Goal: Task Accomplishment & Management: Complete application form

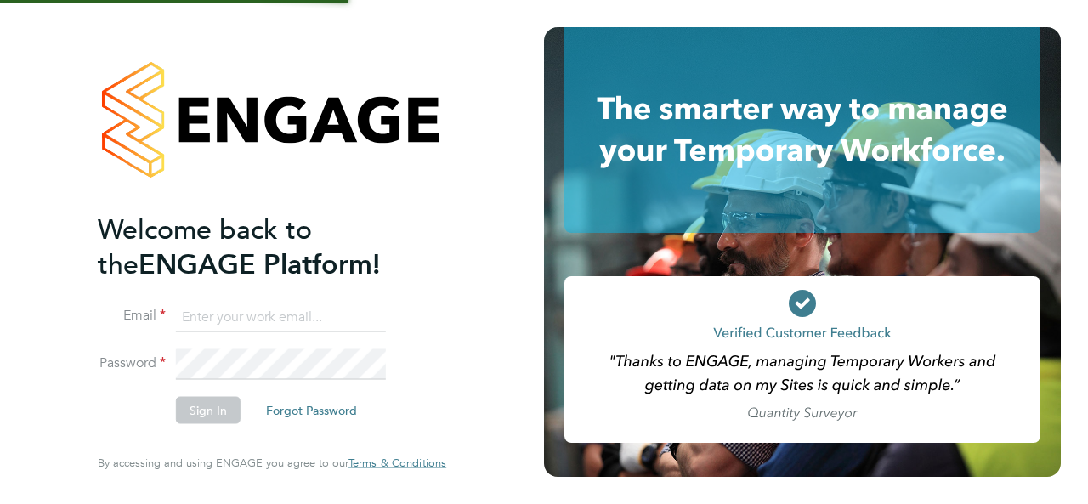
type input "[EMAIL_ADDRESS][DOMAIN_NAME]"
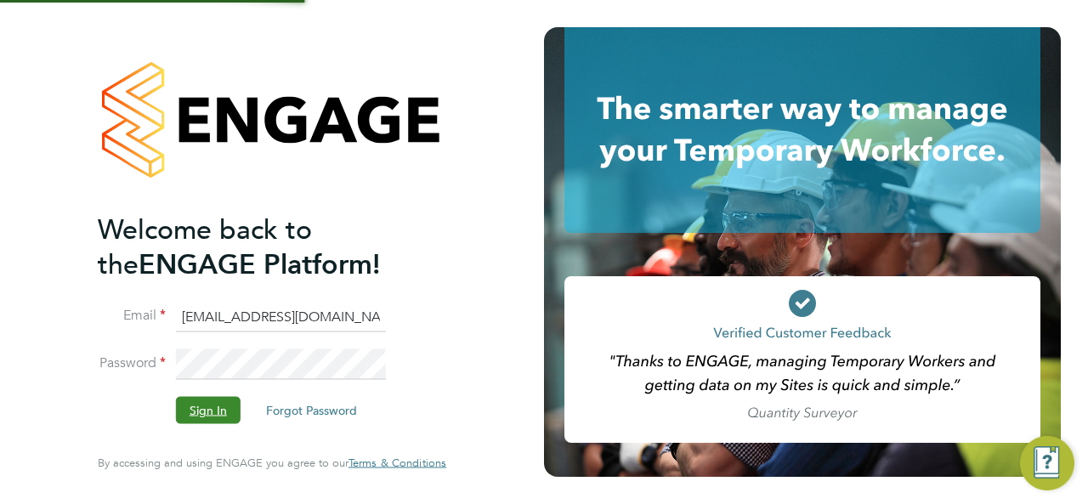
click at [211, 402] on button "Sign In" at bounding box center [208, 410] width 65 height 27
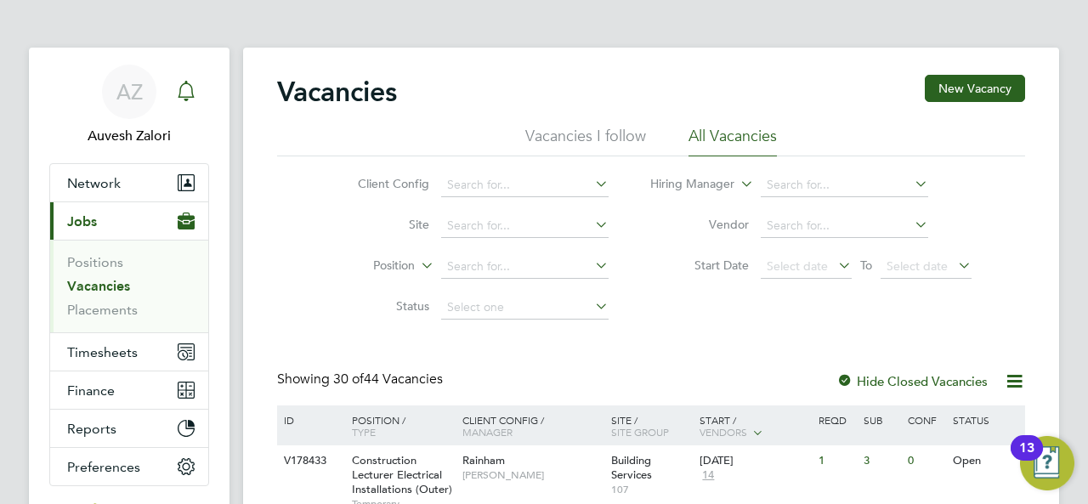
click at [193, 96] on icon "Main navigation" at bounding box center [186, 89] width 16 height 17
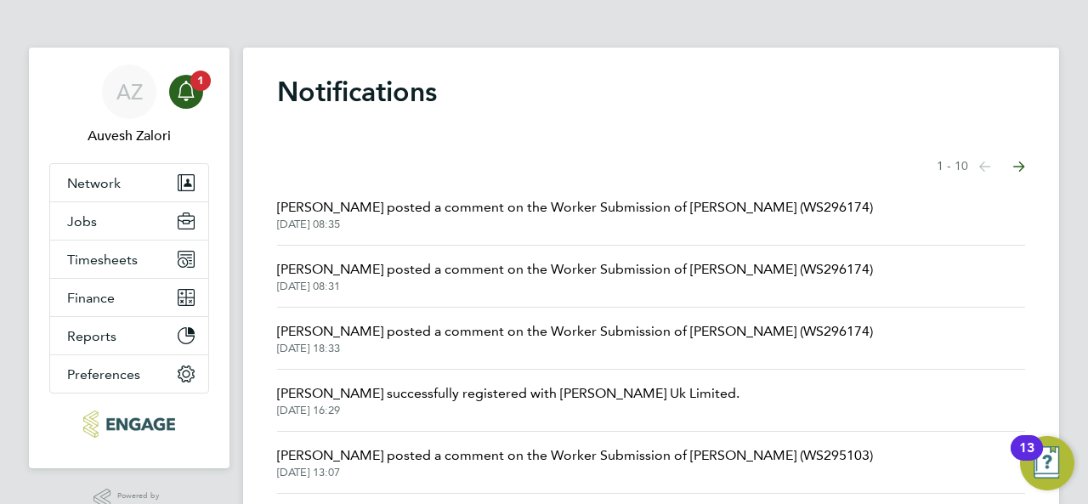
click at [466, 223] on span "[DATE] 08:35" at bounding box center [575, 225] width 596 height 14
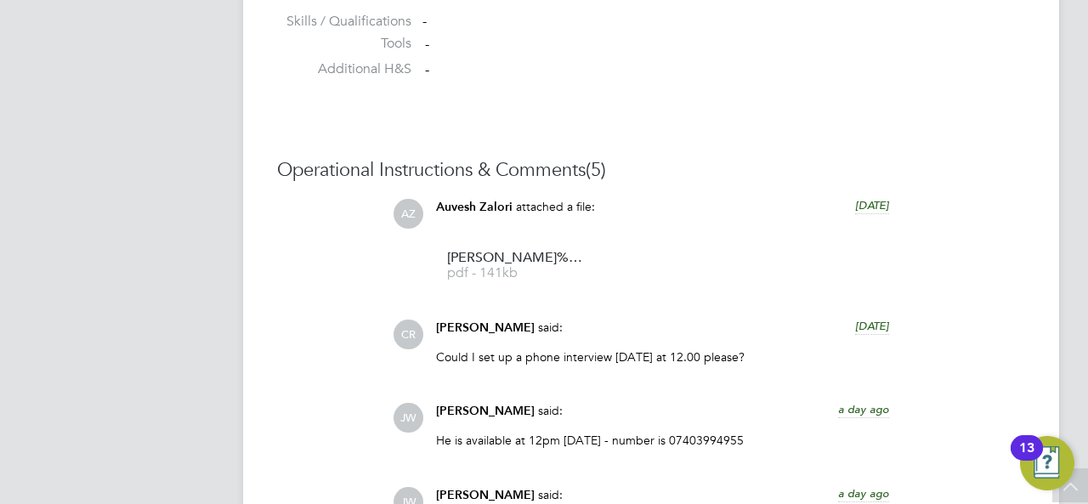
scroll to position [1699, 0]
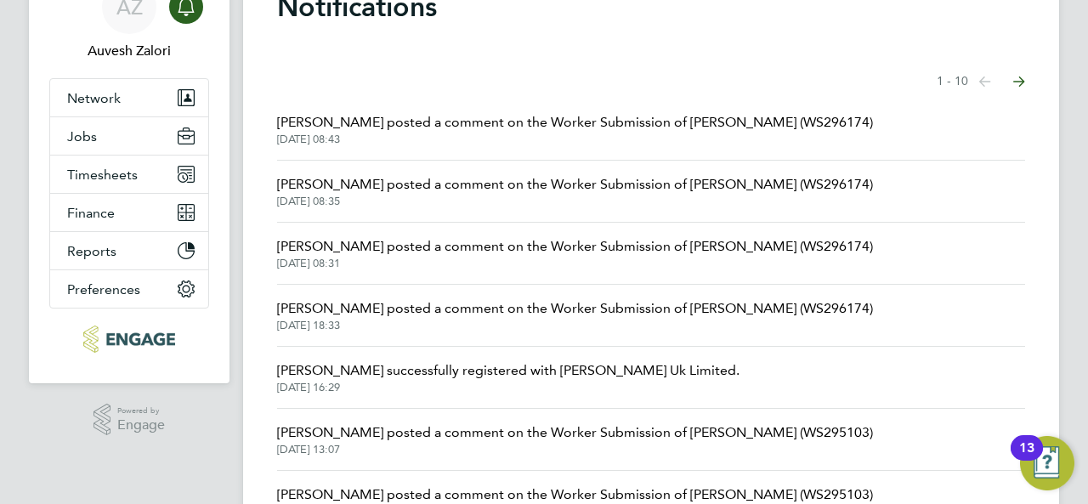
scroll to position [255, 0]
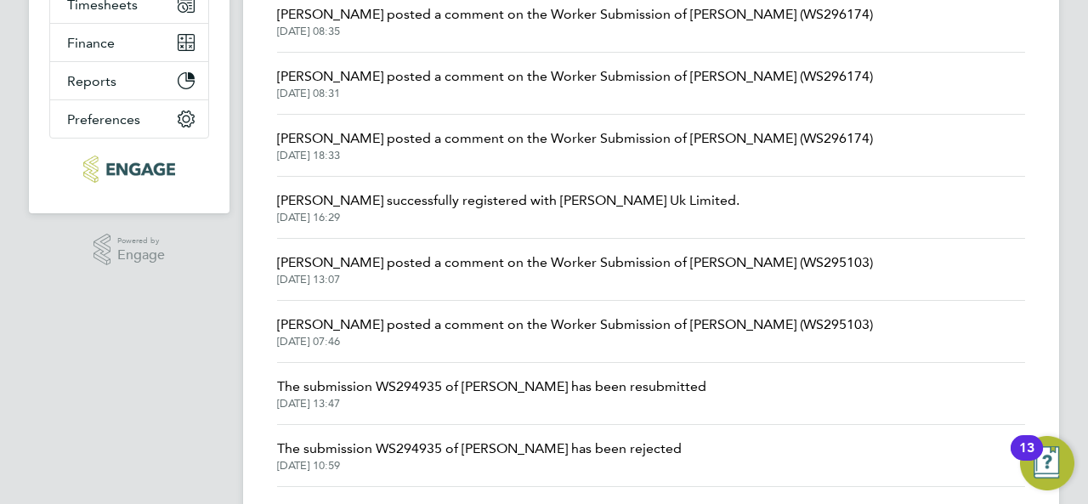
click at [453, 282] on span "22 Aug 2025, 13:07" at bounding box center [575, 280] width 596 height 14
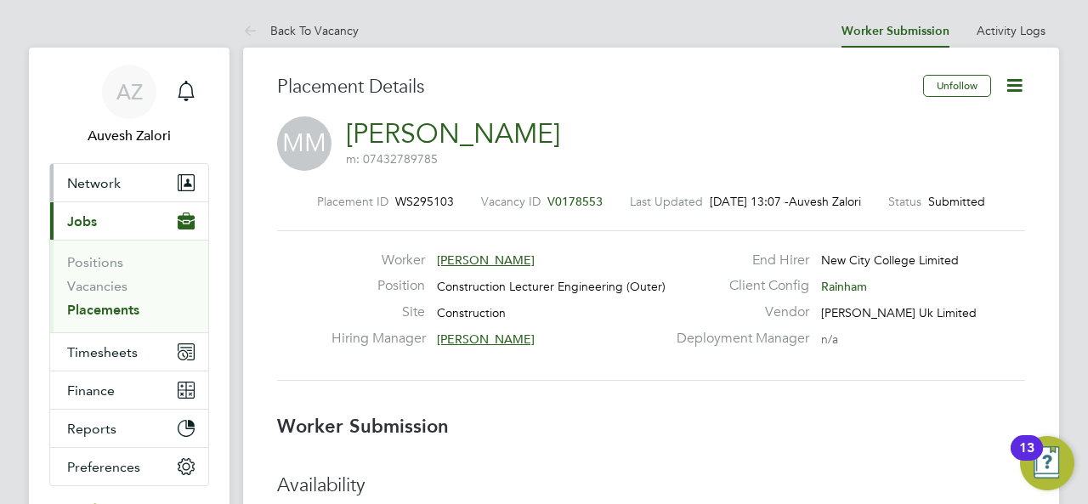
click at [127, 187] on button "Network" at bounding box center [129, 182] width 158 height 37
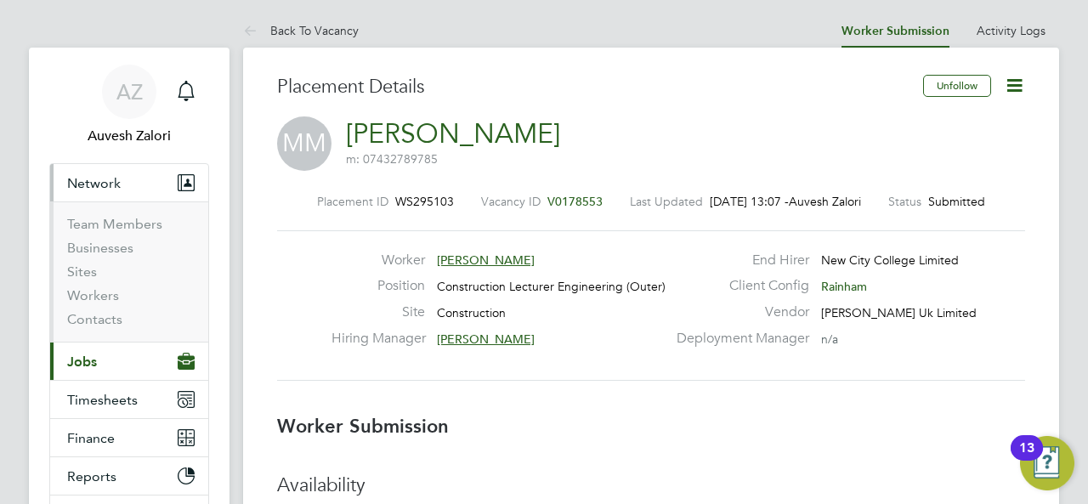
click at [101, 360] on button "Current page: Jobs" at bounding box center [129, 360] width 158 height 37
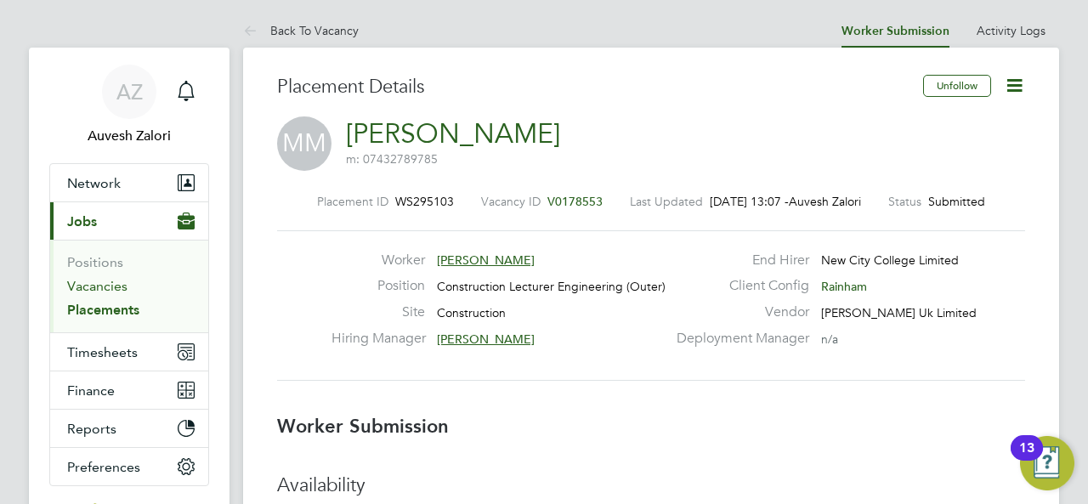
click at [100, 289] on link "Vacancies" at bounding box center [97, 286] width 60 height 16
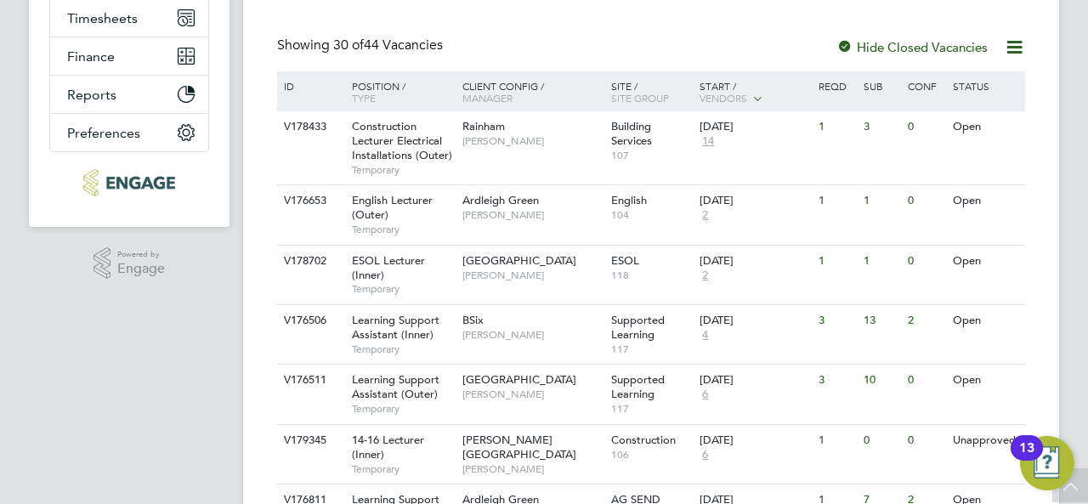
scroll to position [164, 0]
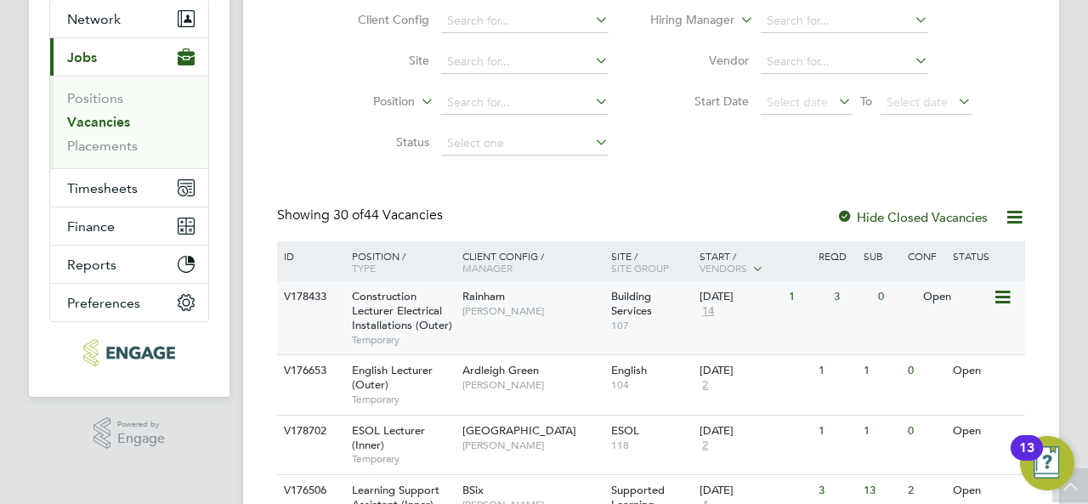
click at [381, 301] on span "Construction Lecturer Electrical Installations (Outer)" at bounding box center [402, 310] width 100 height 43
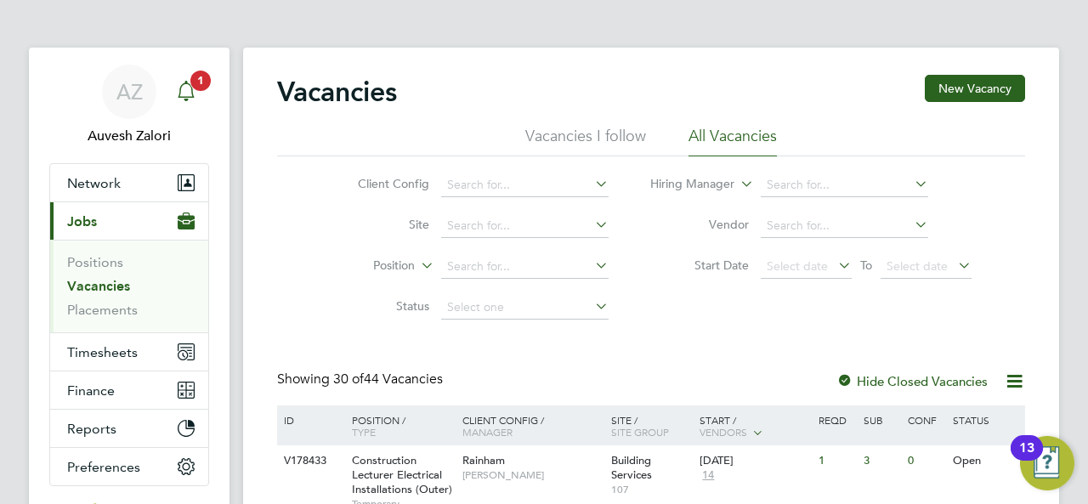
click at [184, 81] on icon "Main navigation" at bounding box center [186, 91] width 20 height 20
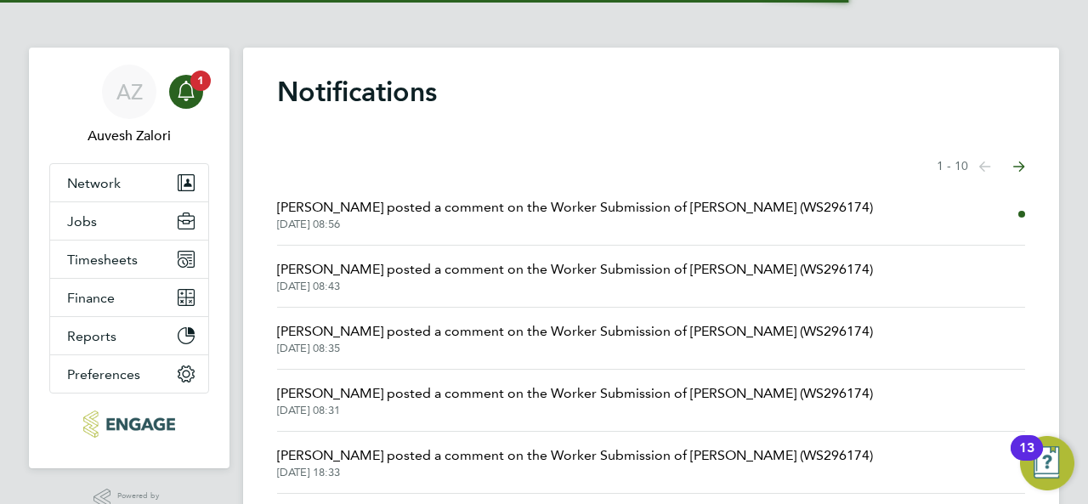
click at [410, 207] on span "[PERSON_NAME] posted a comment on the Worker Submission of [PERSON_NAME] (WS296…" at bounding box center [575, 207] width 596 height 20
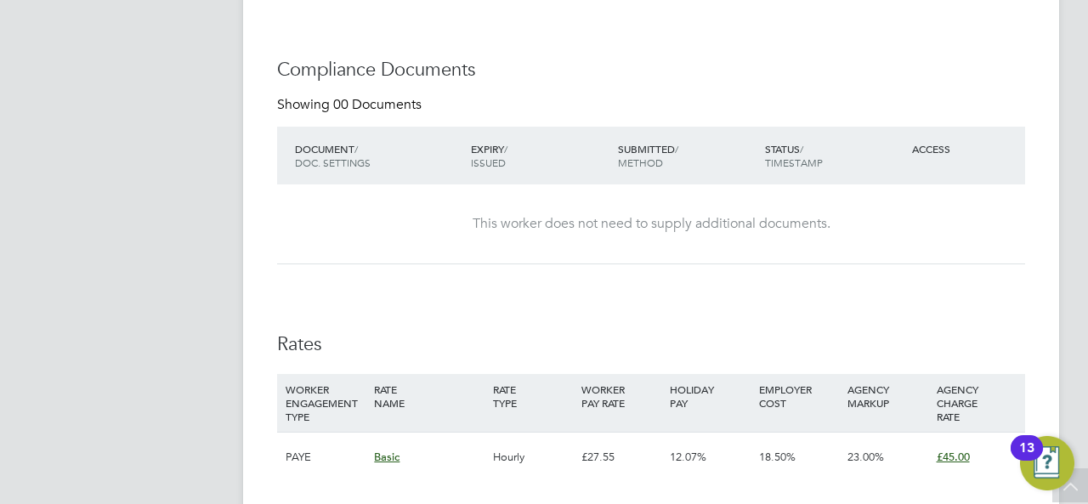
scroll to position [50, 119]
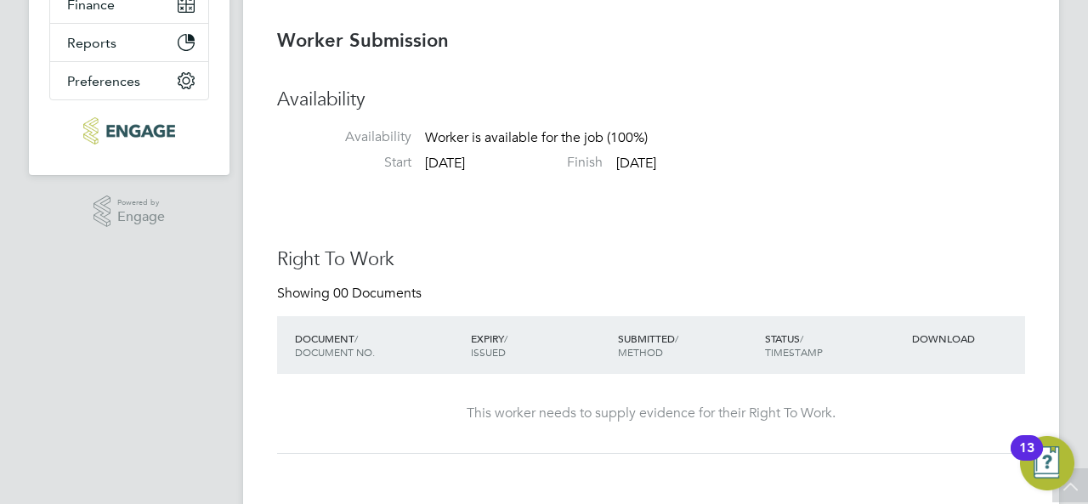
scroll to position [0, 0]
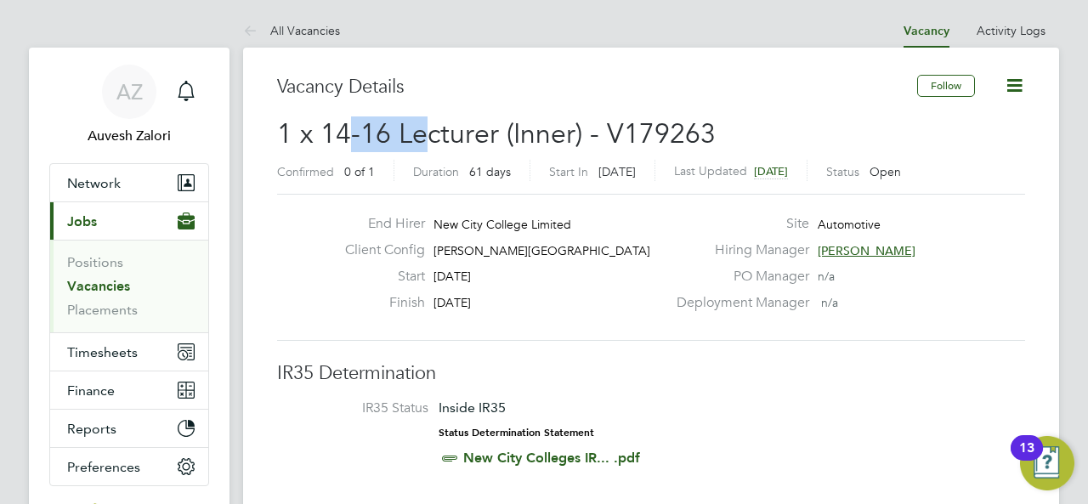
drag, startPoint x: 351, startPoint y: 127, endPoint x: 428, endPoint y: 128, distance: 77.3
click at [428, 128] on span "1 x 14-16 Lecturer (Inner) - V179263" at bounding box center [496, 133] width 438 height 33
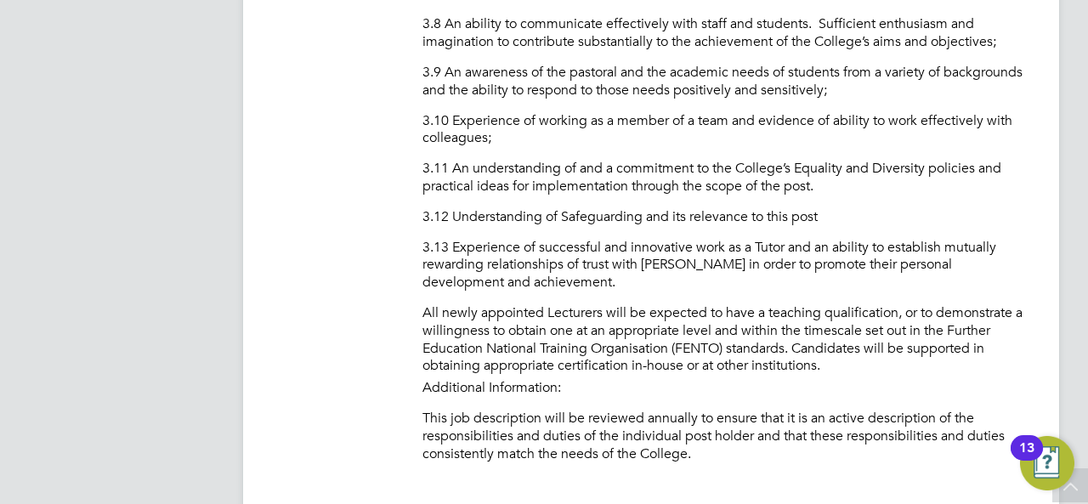
scroll to position [2445, 0]
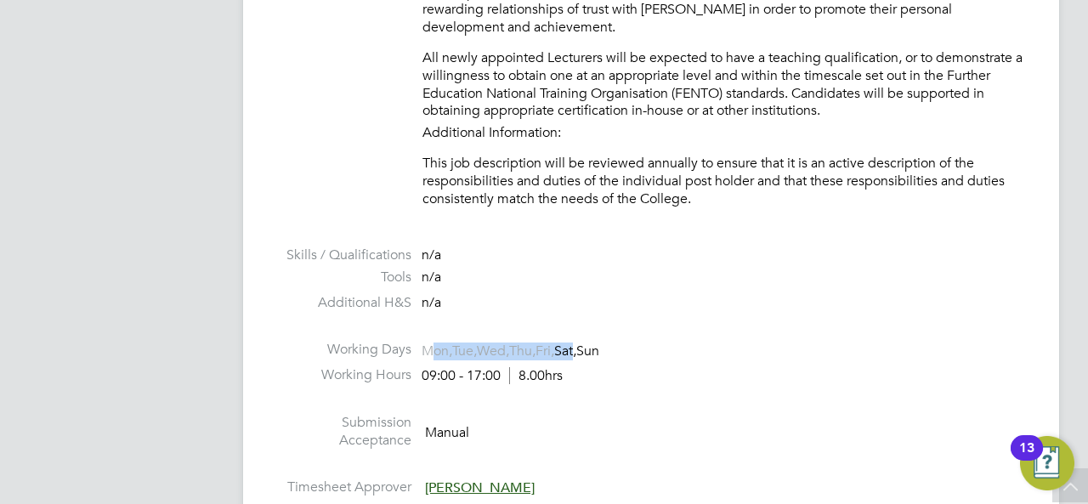
drag, startPoint x: 433, startPoint y: 352, endPoint x: 593, endPoint y: 354, distance: 159.8
click at [593, 354] on span "Mon, Tue, Wed, Thu, Fri, Sat, Sun" at bounding box center [510, 351] width 178 height 18
click at [576, 354] on span "Sat," at bounding box center [565, 350] width 22 height 17
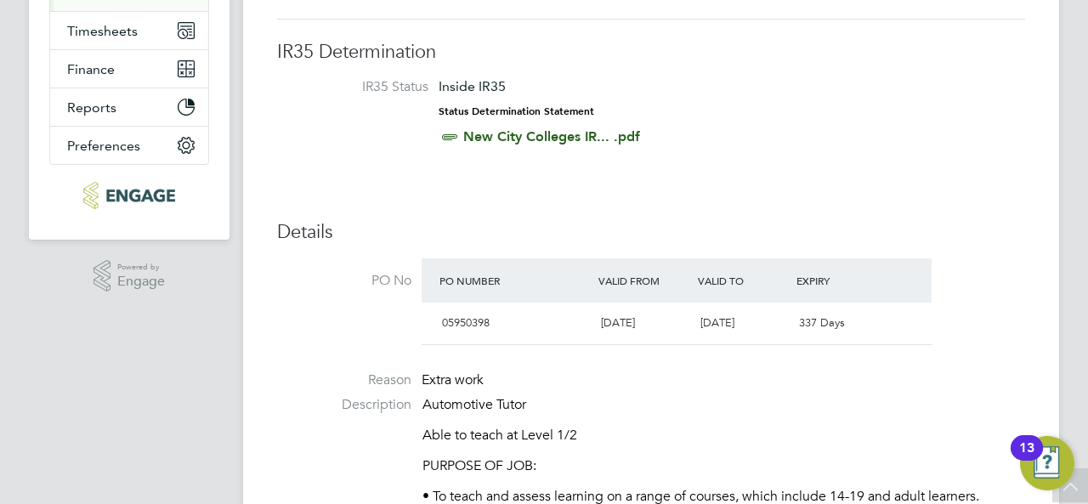
scroll to position [0, 0]
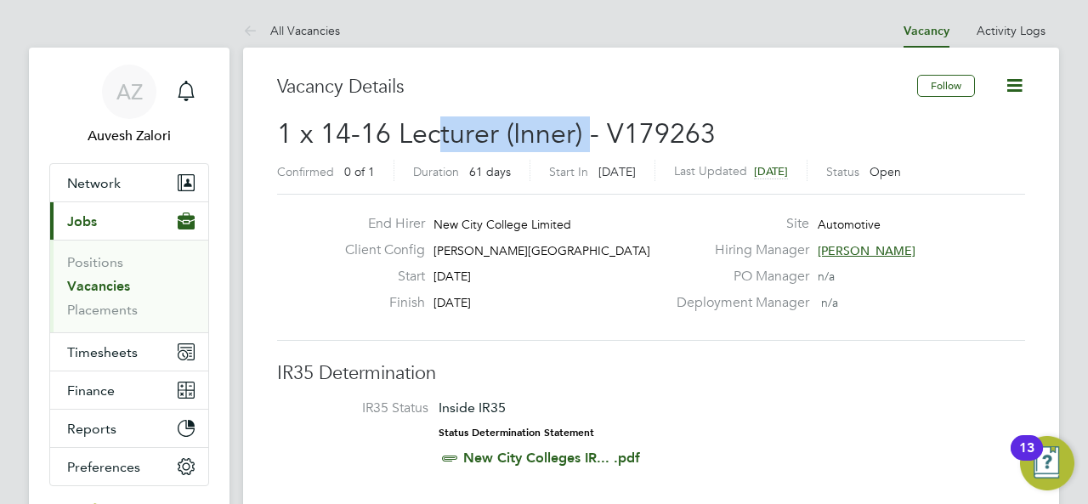
drag, startPoint x: 445, startPoint y: 130, endPoint x: 588, endPoint y: 127, distance: 142.8
click at [588, 127] on span "1 x 14-16 Lecturer (Inner) - V179263" at bounding box center [496, 133] width 438 height 33
click at [526, 229] on span "New City College Limited" at bounding box center [502, 224] width 138 height 15
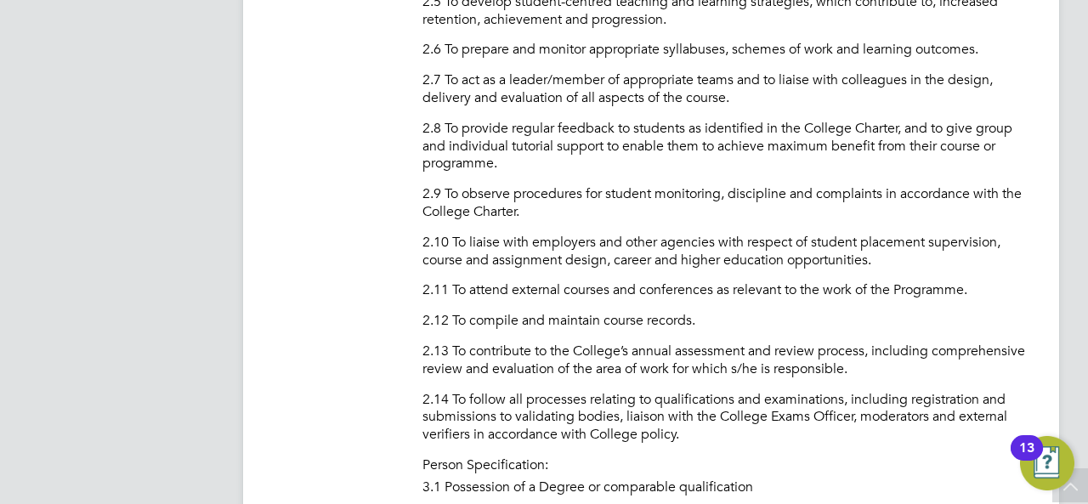
scroll to position [1359, 0]
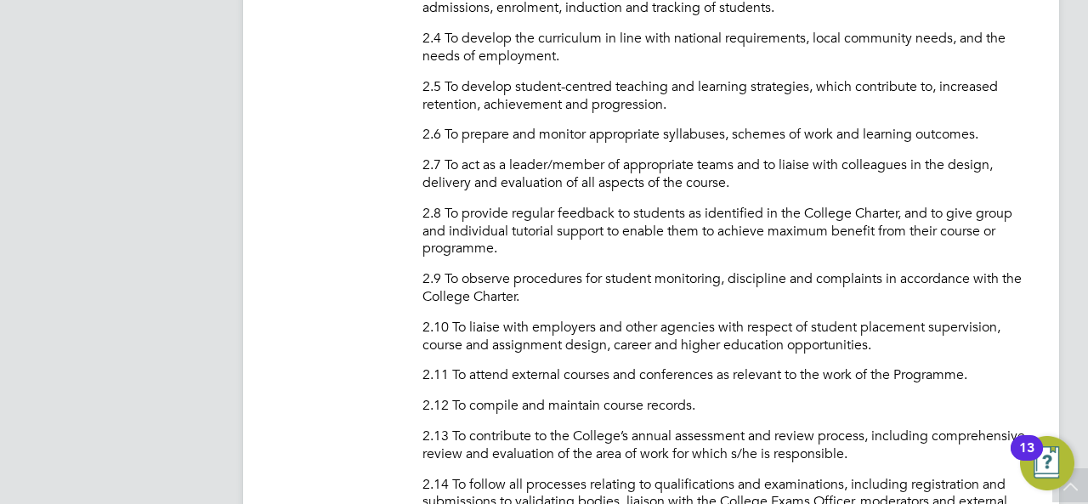
click at [749, 179] on p "2.7 To act as a leader/member of appropriate teams and to liaise with colleague…" at bounding box center [723, 174] width 602 height 36
click at [591, 143] on p "2.6 To prepare and monitor appropriate syllabuses, schemes of work and learning…" at bounding box center [723, 135] width 602 height 18
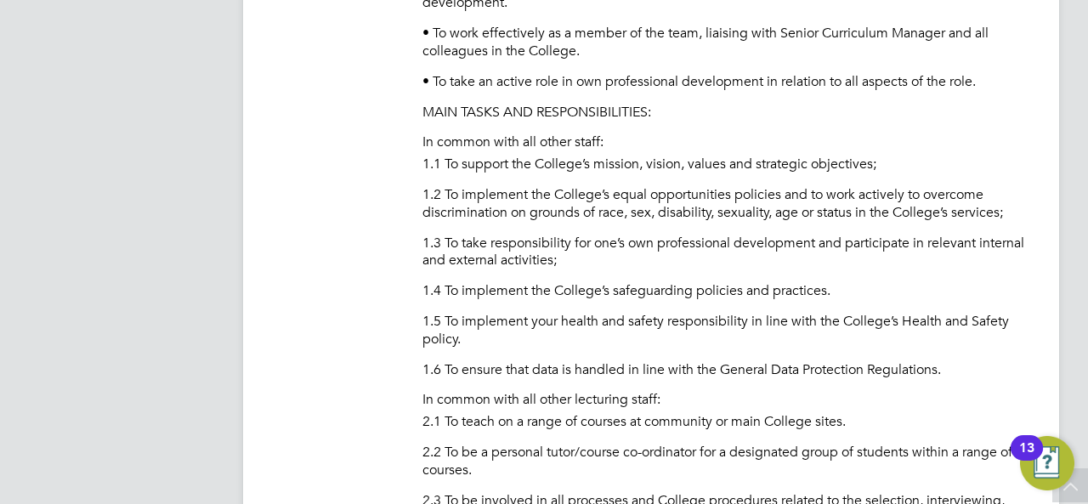
scroll to position [765, 0]
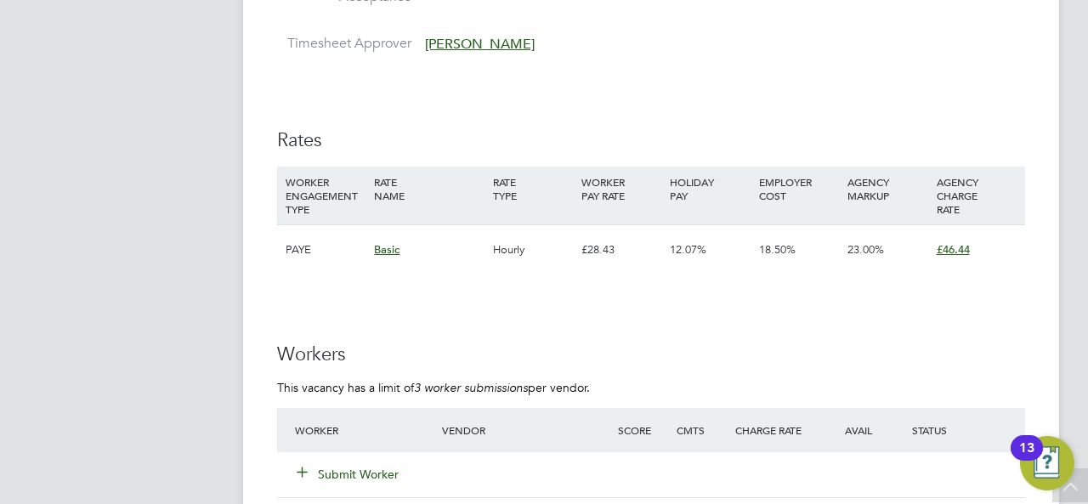
scroll to position [3144, 0]
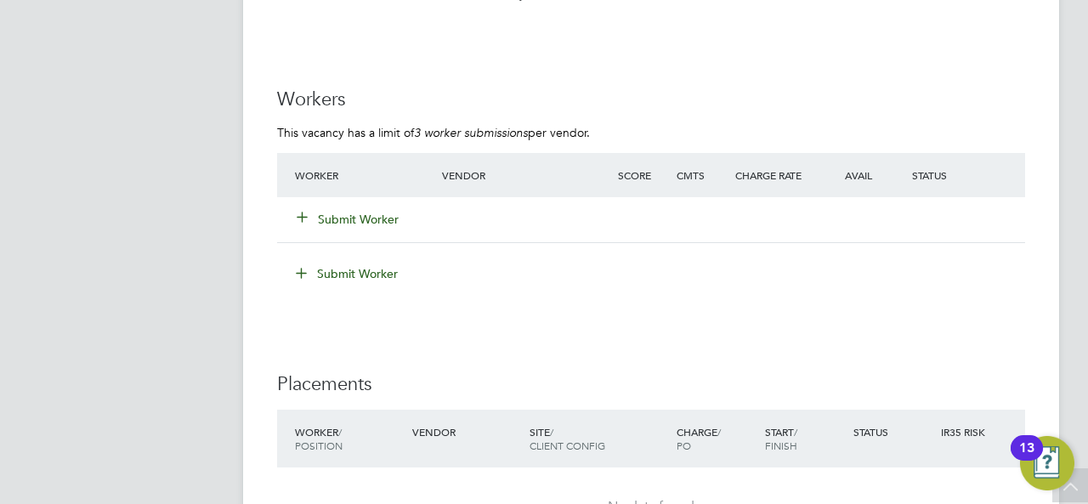
click at [354, 219] on button "Submit Worker" at bounding box center [348, 219] width 102 height 17
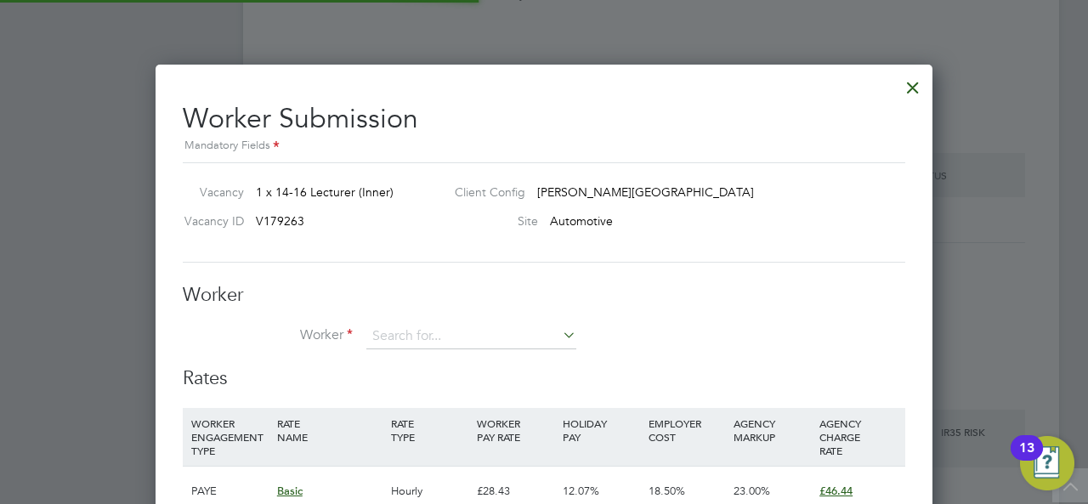
scroll to position [50, 116]
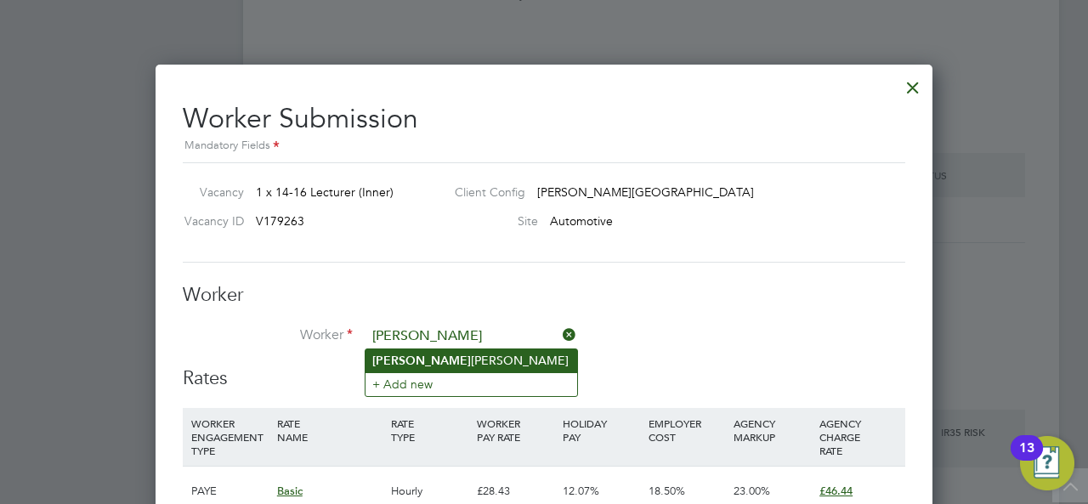
click at [416, 358] on li "Kelvin Alderton" at bounding box center [471, 360] width 212 height 23
type input "[PERSON_NAME]"
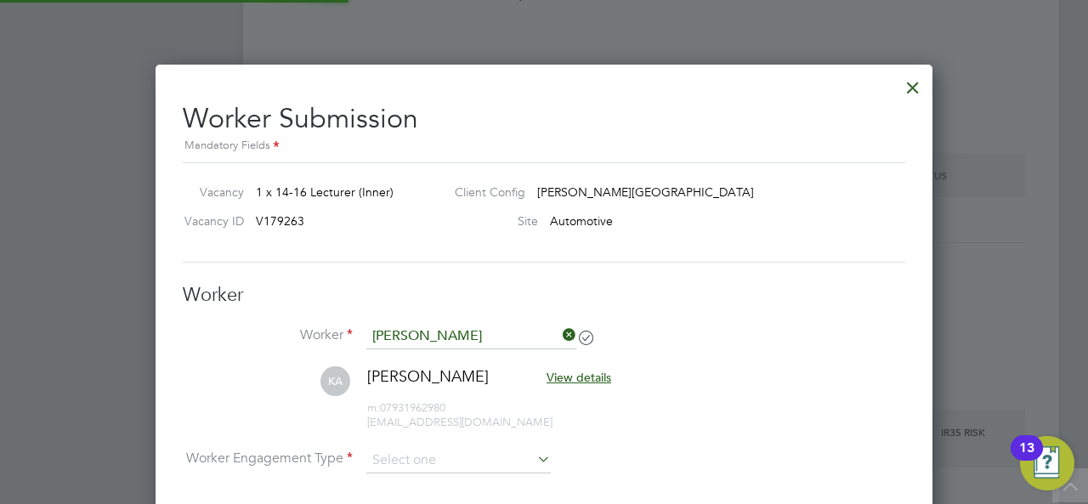
scroll to position [3314, 0]
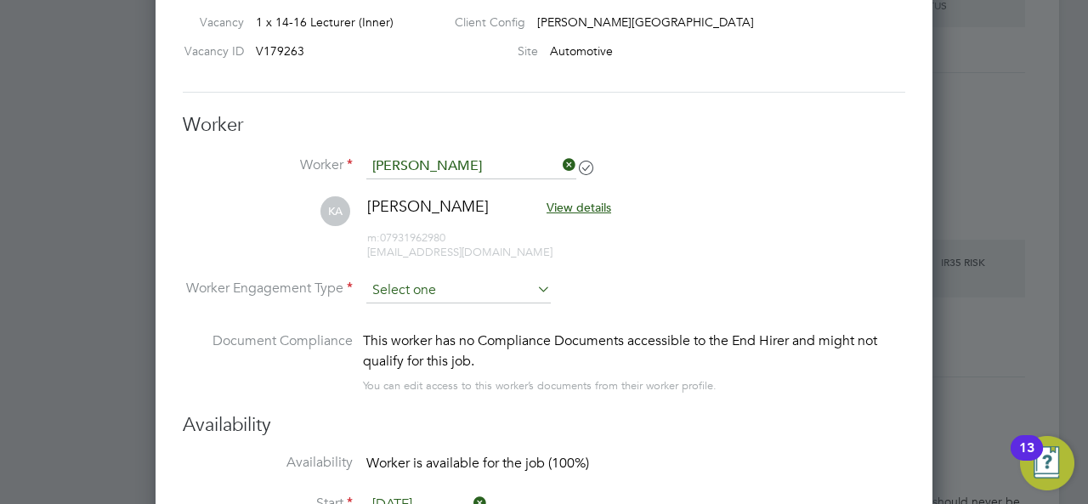
click at [438, 296] on input at bounding box center [458, 290] width 184 height 25
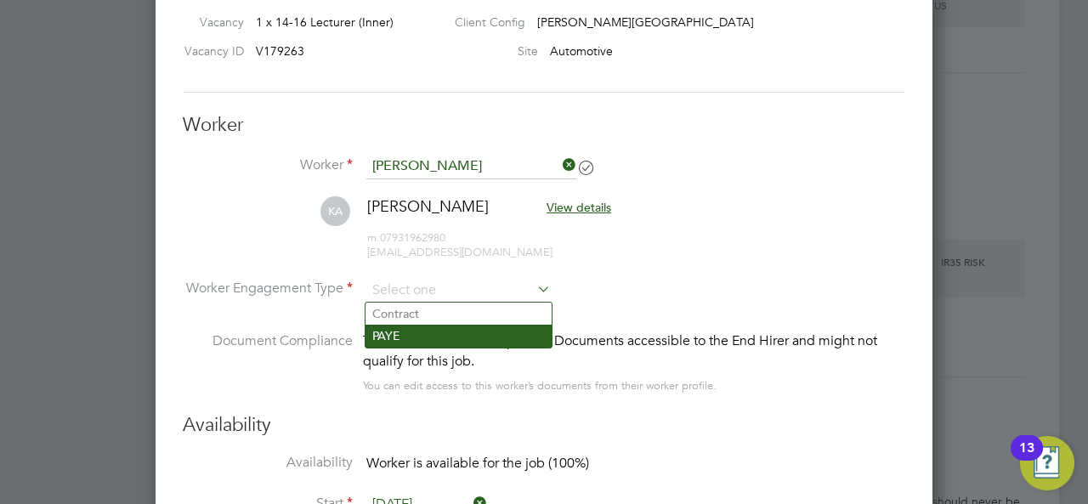
click at [423, 331] on li "PAYE" at bounding box center [458, 336] width 186 height 22
type input "PAYE"
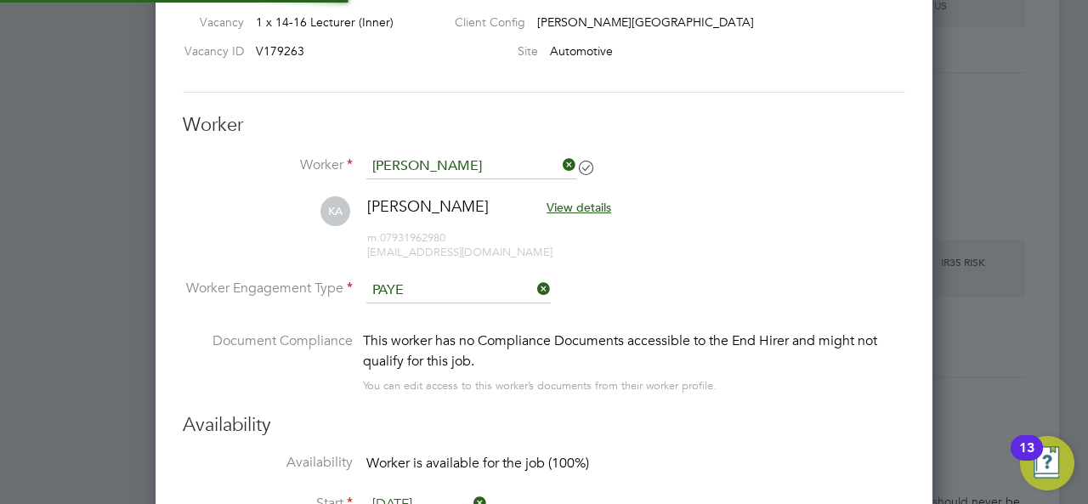
scroll to position [50, 87]
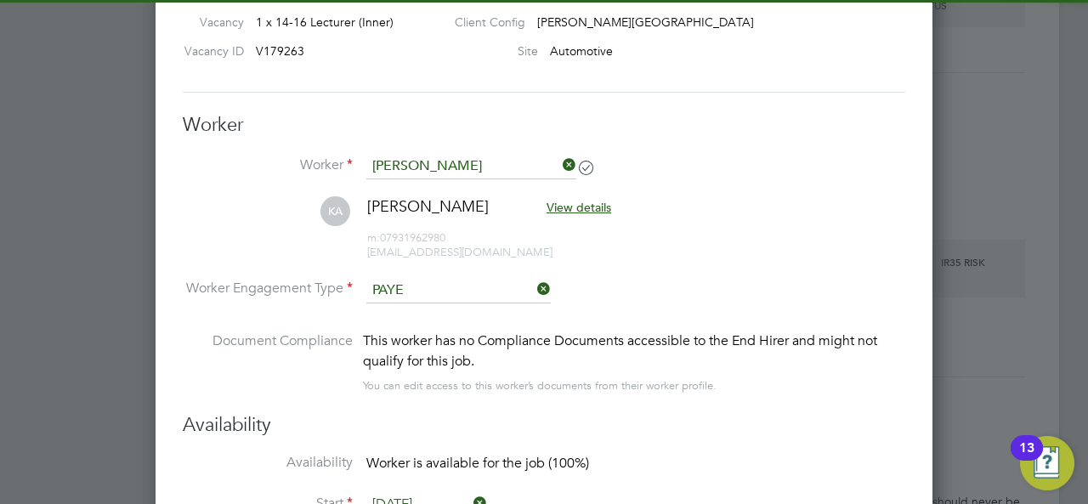
click at [250, 223] on li "KA Kelvin Alderton View details m: 07931962980 kelvinalderton@hotmail.co.uk" at bounding box center [544, 236] width 722 height 81
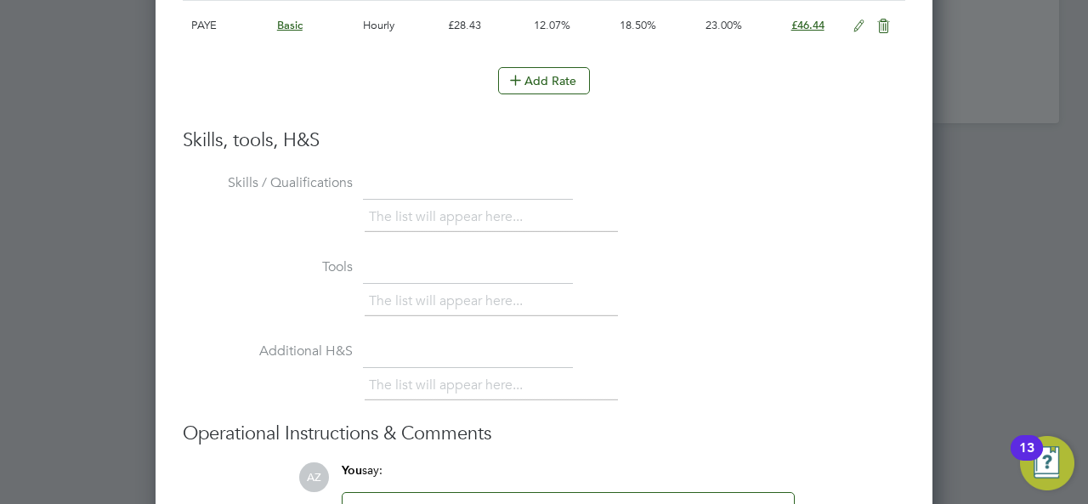
scroll to position [4160, 0]
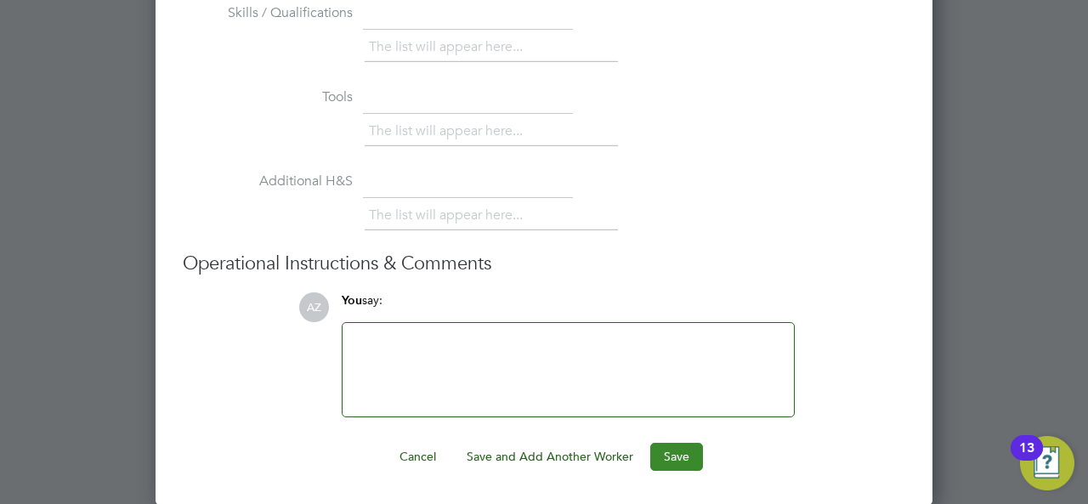
click at [679, 457] on button "Save" at bounding box center [676, 456] width 53 height 27
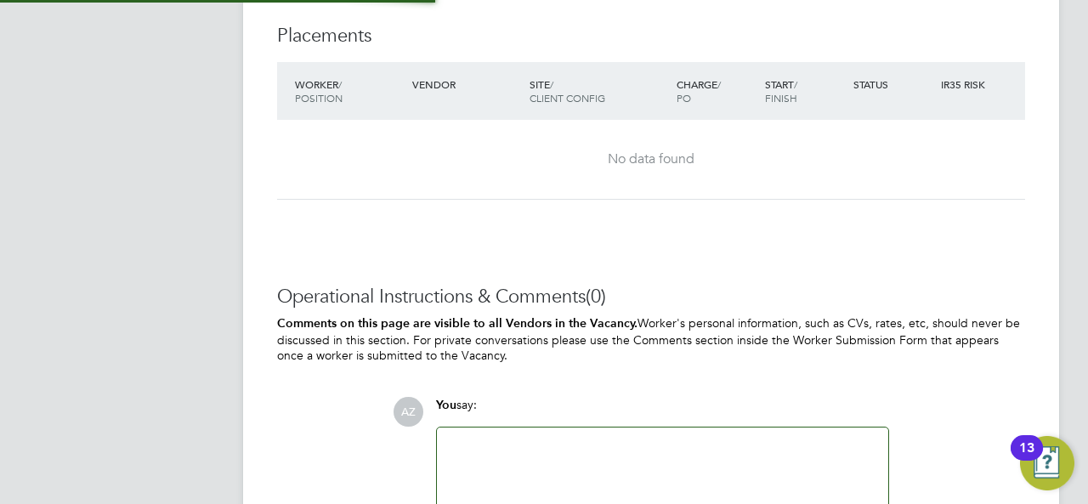
scroll to position [50, 119]
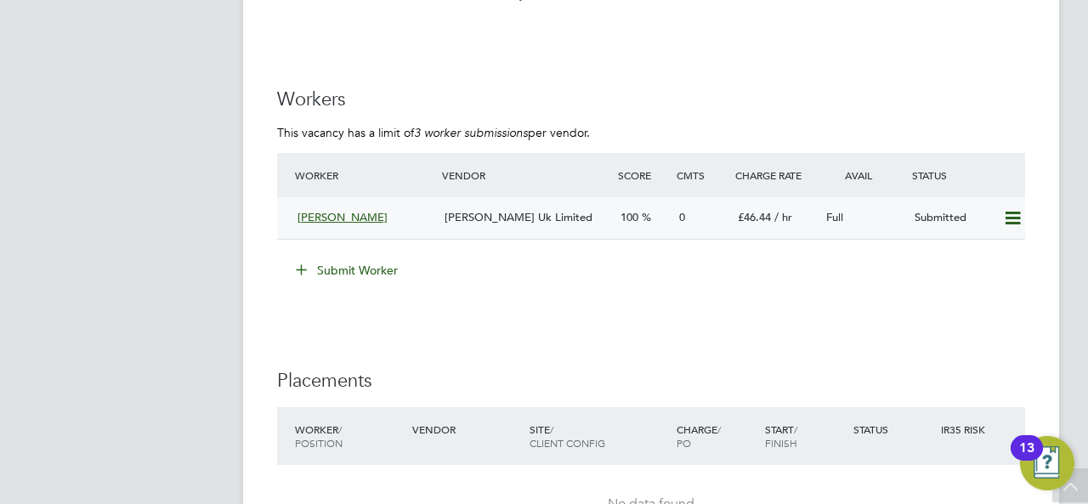
click at [421, 217] on div "[PERSON_NAME]" at bounding box center [364, 218] width 147 height 28
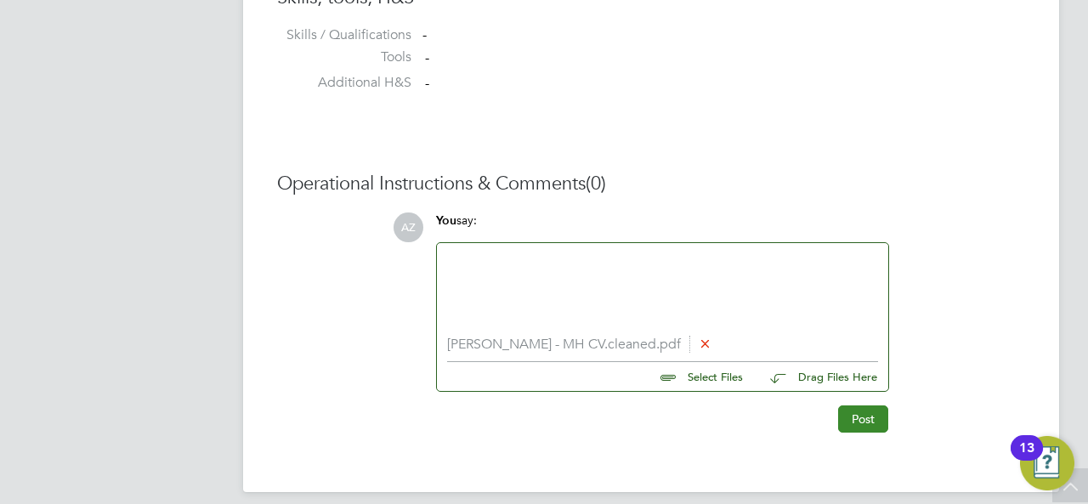
click at [865, 416] on button "Post" at bounding box center [863, 418] width 50 height 27
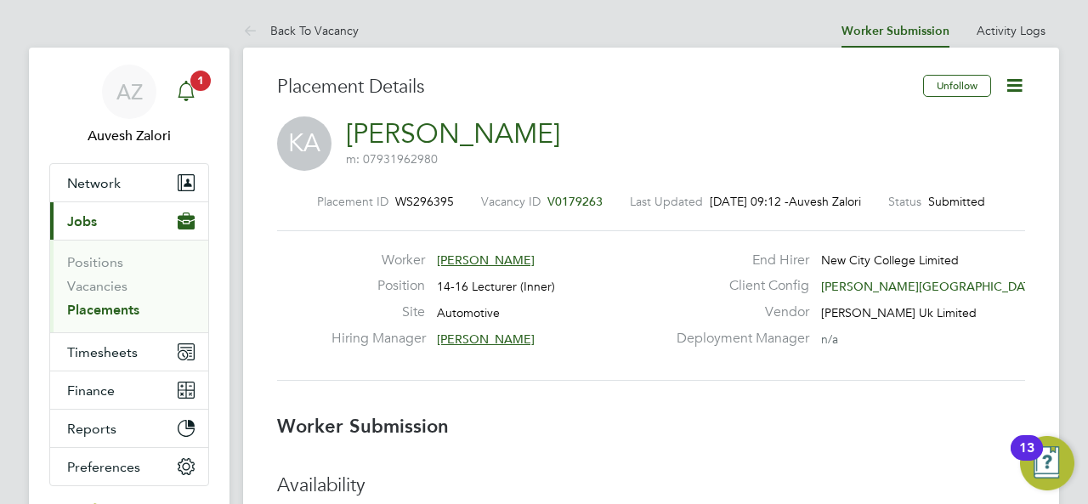
click at [193, 88] on app-alerts-badge "1" at bounding box center [200, 80] width 22 height 23
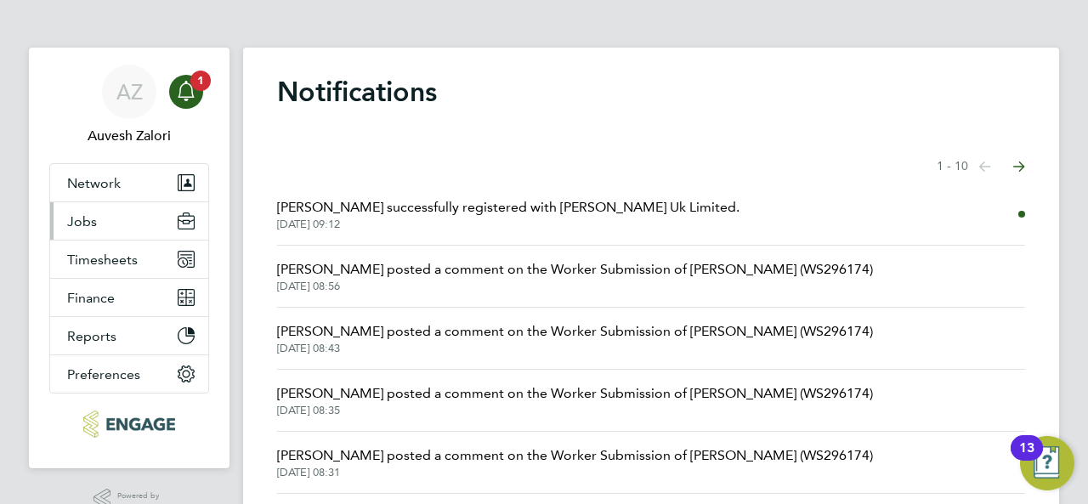
click at [103, 219] on button "Jobs" at bounding box center [129, 220] width 158 height 37
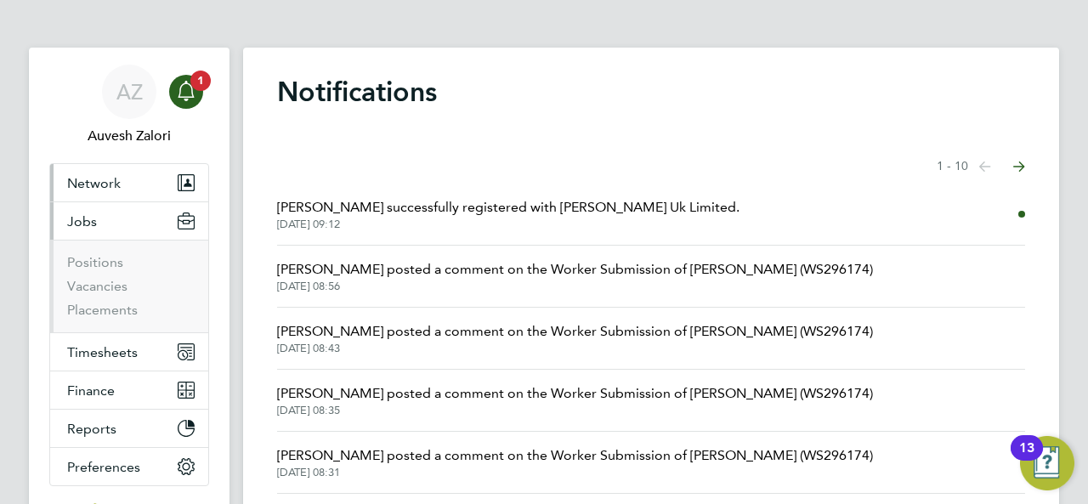
click at [97, 189] on span "Network" at bounding box center [94, 183] width 54 height 16
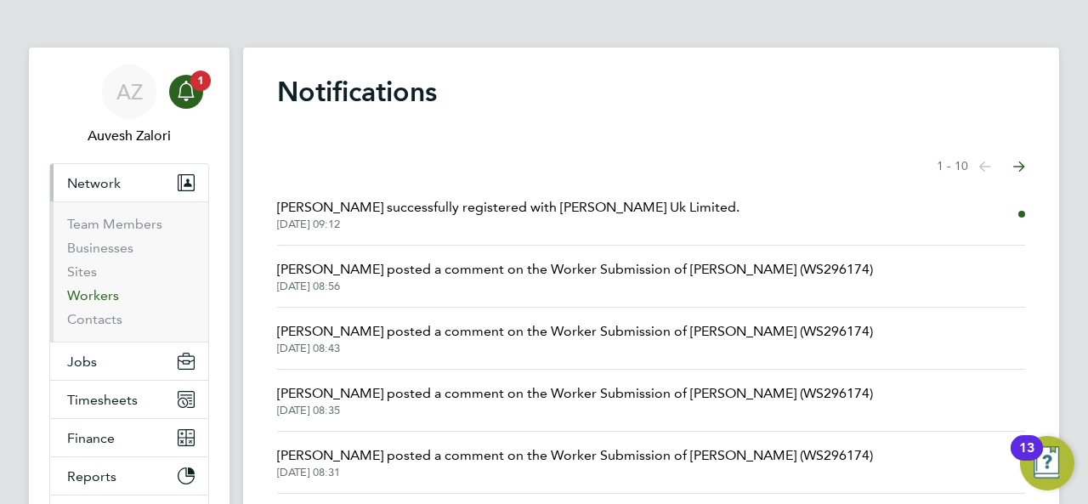
click at [93, 291] on link "Workers" at bounding box center [93, 295] width 52 height 16
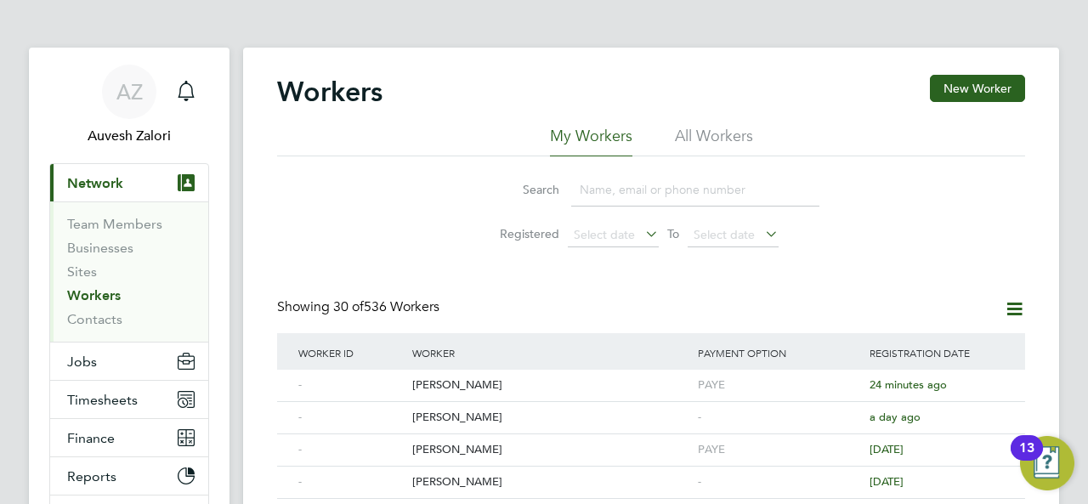
click at [717, 130] on li "All Workers" at bounding box center [714, 141] width 78 height 31
click at [111, 364] on button "Jobs" at bounding box center [129, 360] width 158 height 37
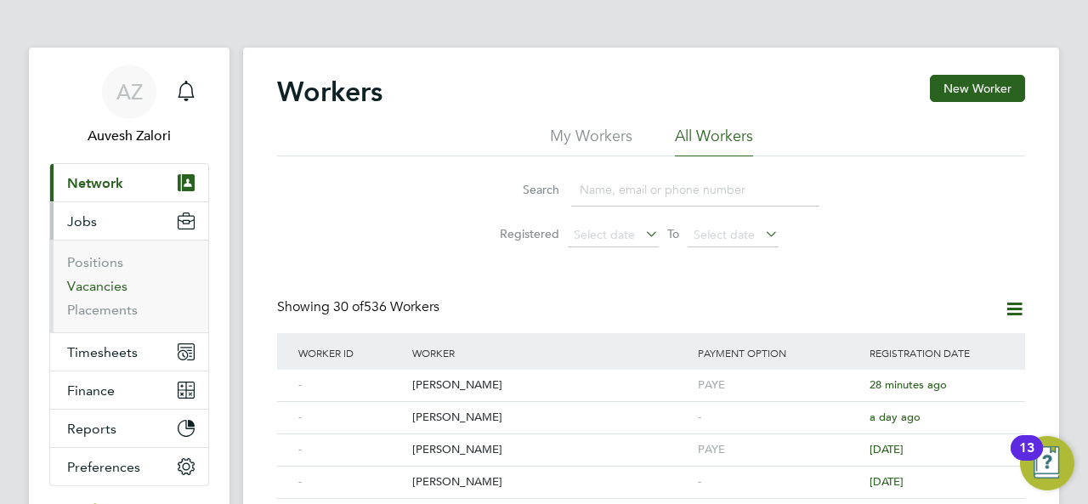
click at [113, 280] on link "Vacancies" at bounding box center [97, 286] width 60 height 16
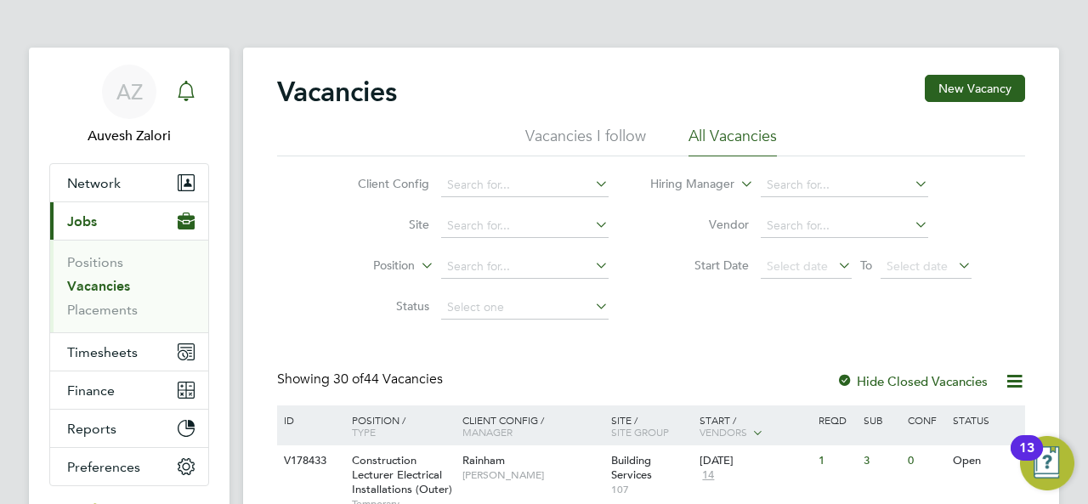
click at [180, 78] on div "Main navigation" at bounding box center [186, 92] width 34 height 34
click at [178, 91] on icon "Main navigation" at bounding box center [186, 91] width 20 height 20
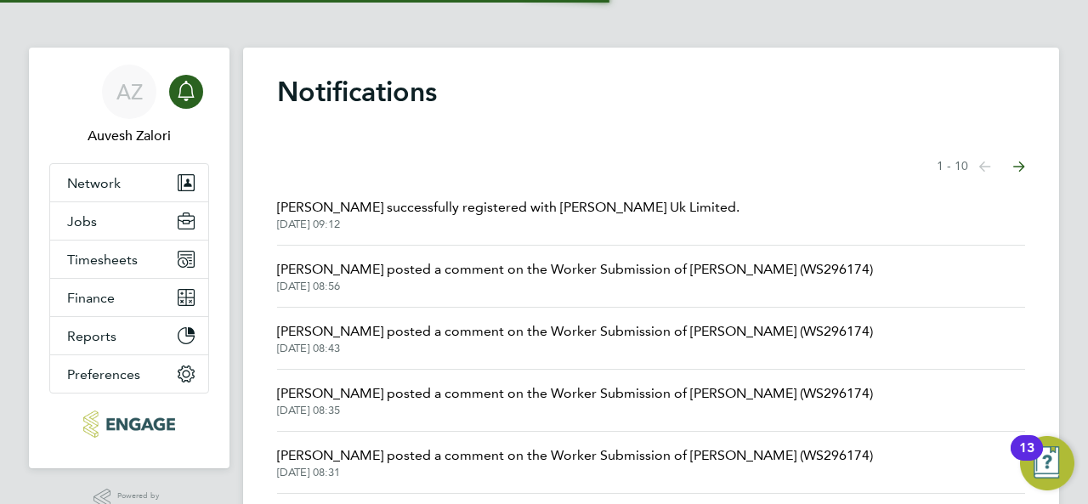
click at [475, 217] on span "Kelvin Alderton successfully registered with Morgan Hunt Uk Limited." at bounding box center [508, 207] width 462 height 20
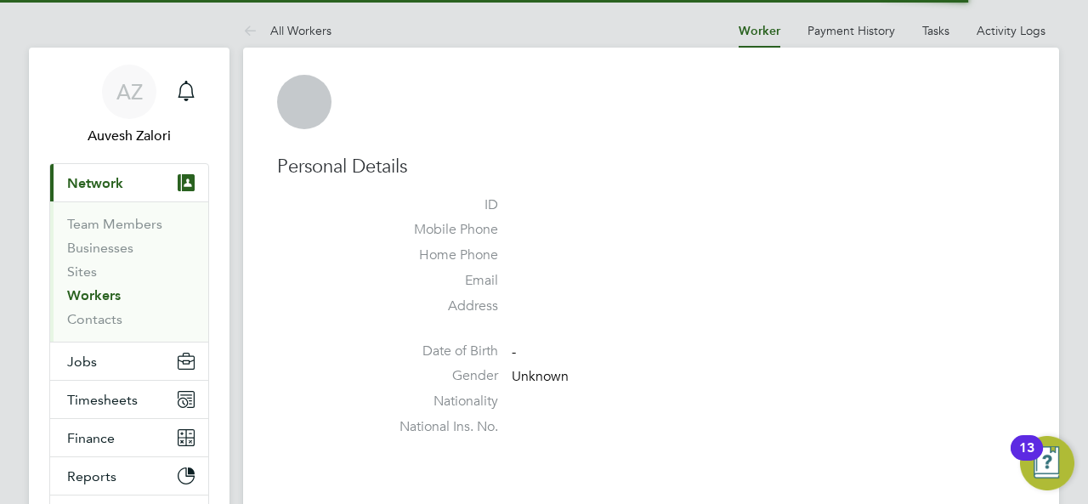
click at [475, 217] on li "ID" at bounding box center [702, 208] width 646 height 25
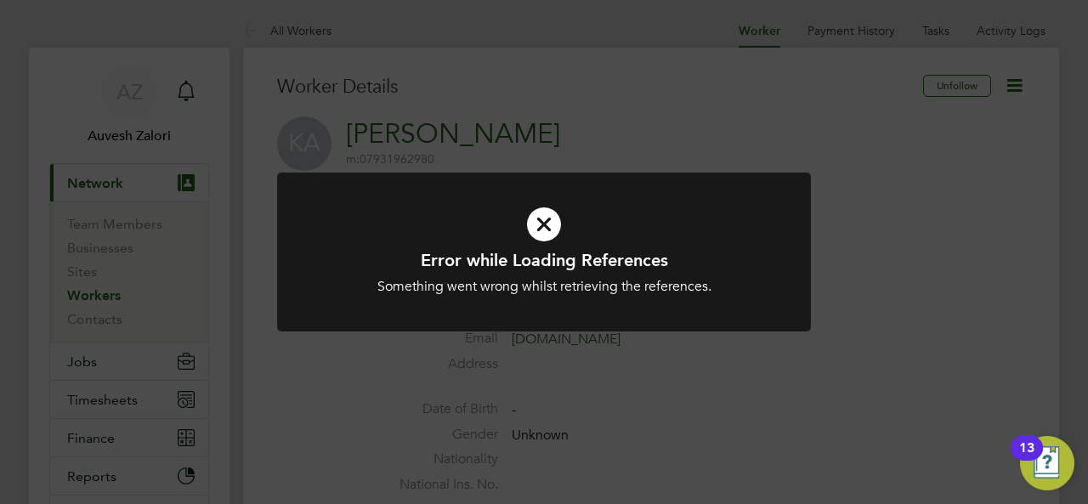
click at [557, 224] on icon at bounding box center [544, 224] width 442 height 66
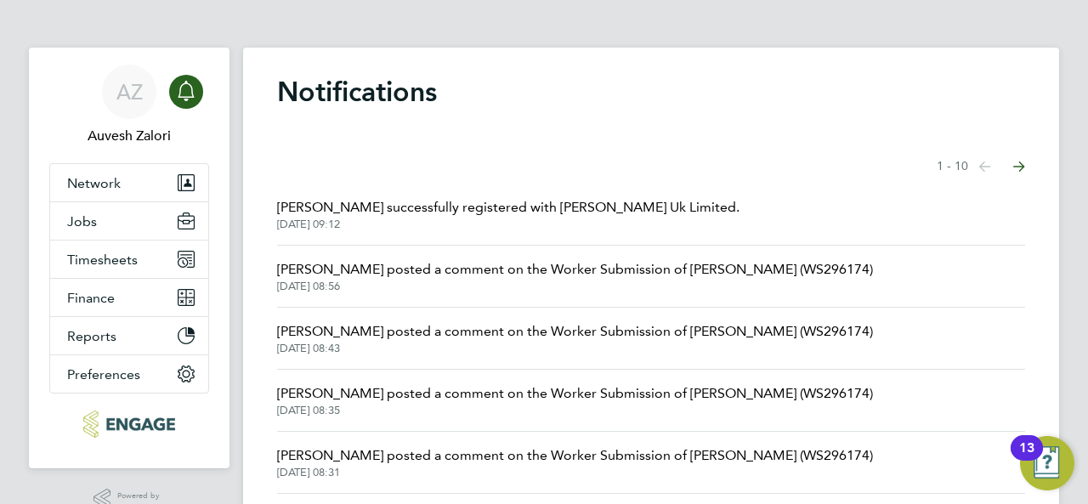
click at [415, 283] on span "28 Aug 2025, 08:56" at bounding box center [575, 287] width 596 height 14
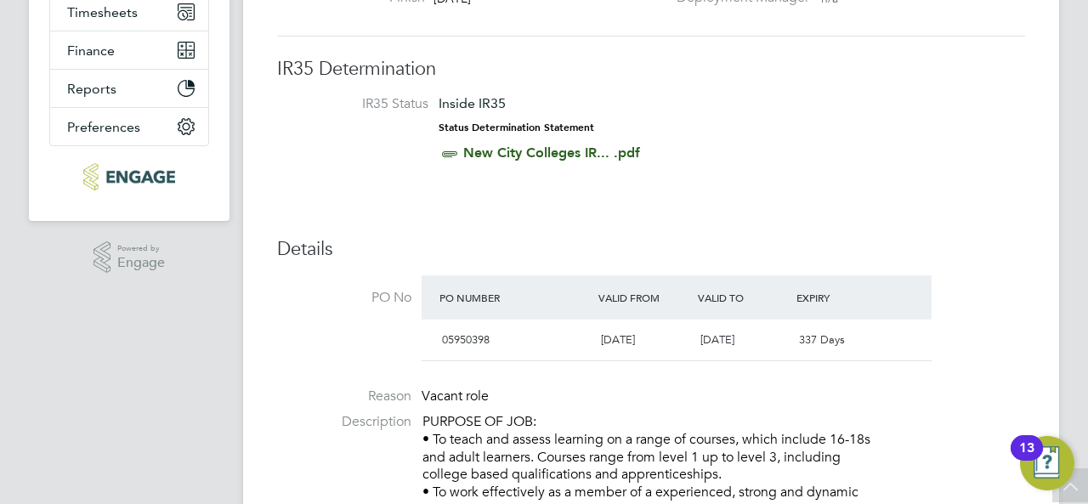
scroll to position [595, 0]
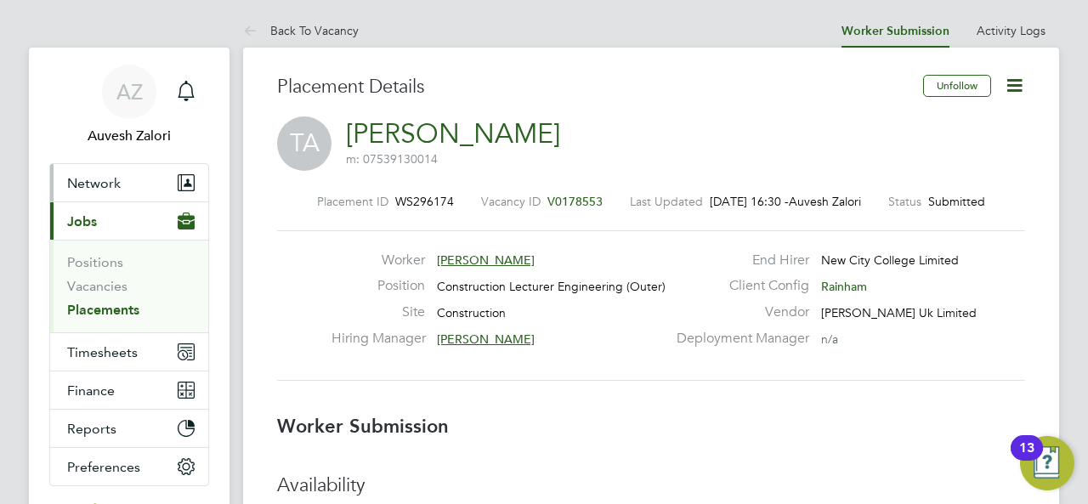
click at [104, 172] on button "Network" at bounding box center [129, 182] width 158 height 37
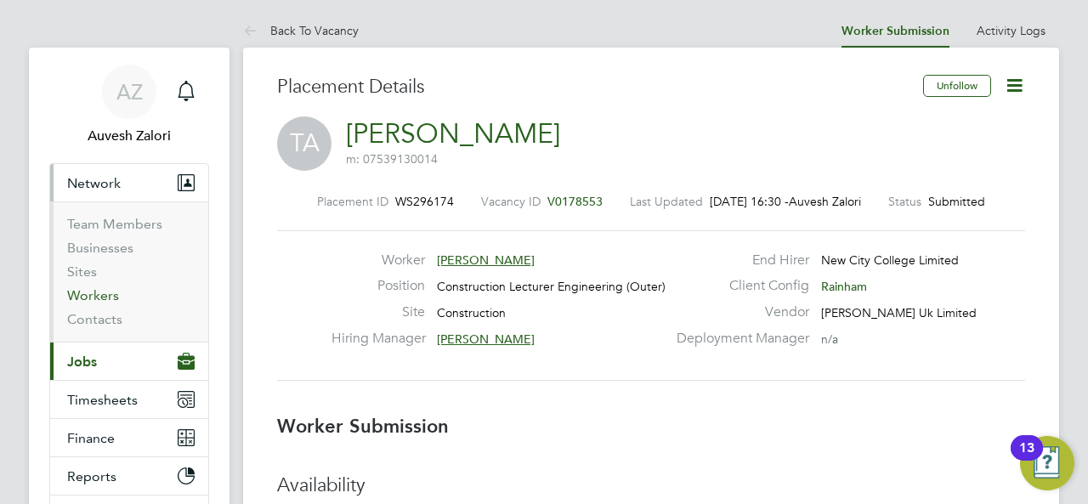
click at [105, 293] on link "Workers" at bounding box center [93, 295] width 52 height 16
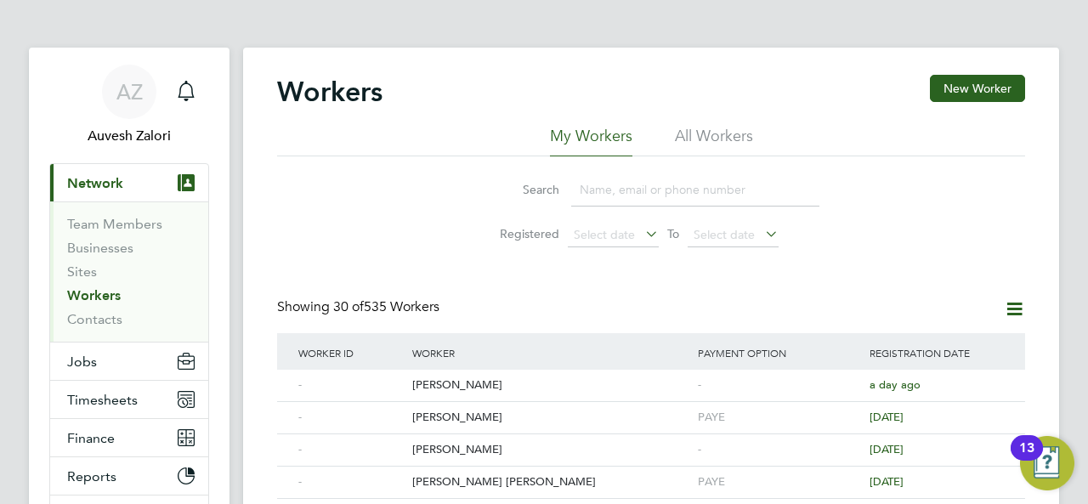
click at [718, 133] on li "All Workers" at bounding box center [714, 141] width 78 height 31
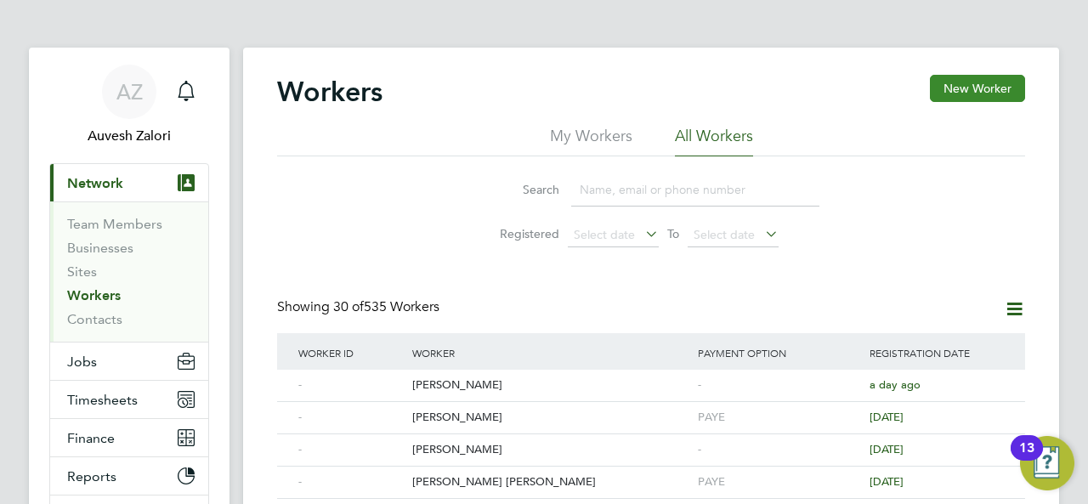
click at [958, 84] on button "New Worker" at bounding box center [977, 88] width 95 height 27
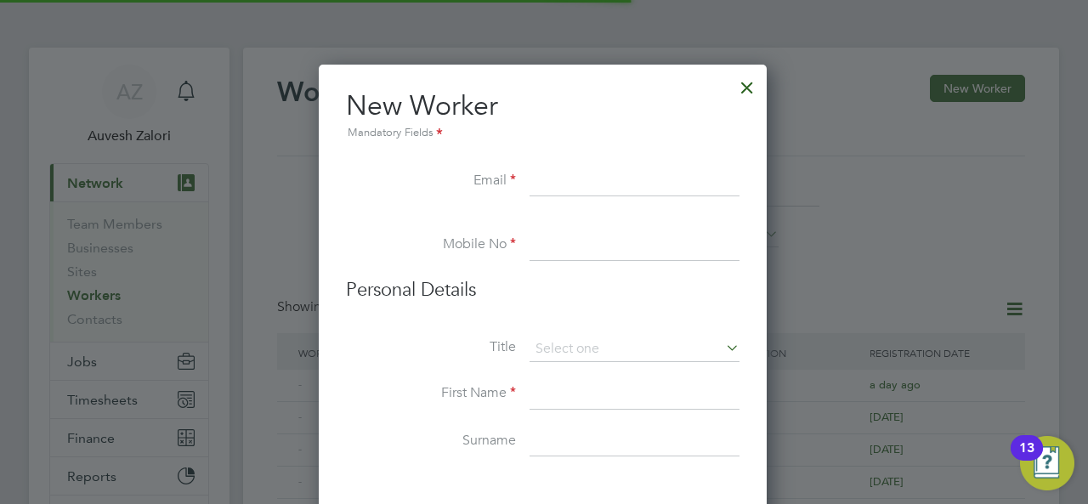
scroll to position [1446, 450]
paste input "kelvinalderton@hotmail.co.uk"
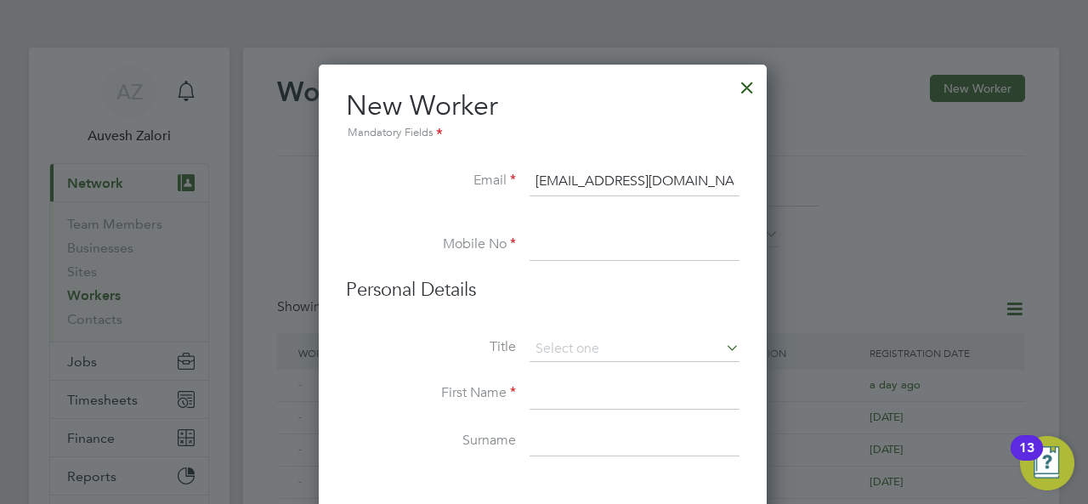
type input "kelvinalderton@hotmail.co.uk"
click at [575, 251] on input at bounding box center [634, 245] width 210 height 31
paste input "7931962980"
type input "07931962980"
click at [392, 150] on li "New Worker Mandatory Fields" at bounding box center [542, 127] width 393 height 78
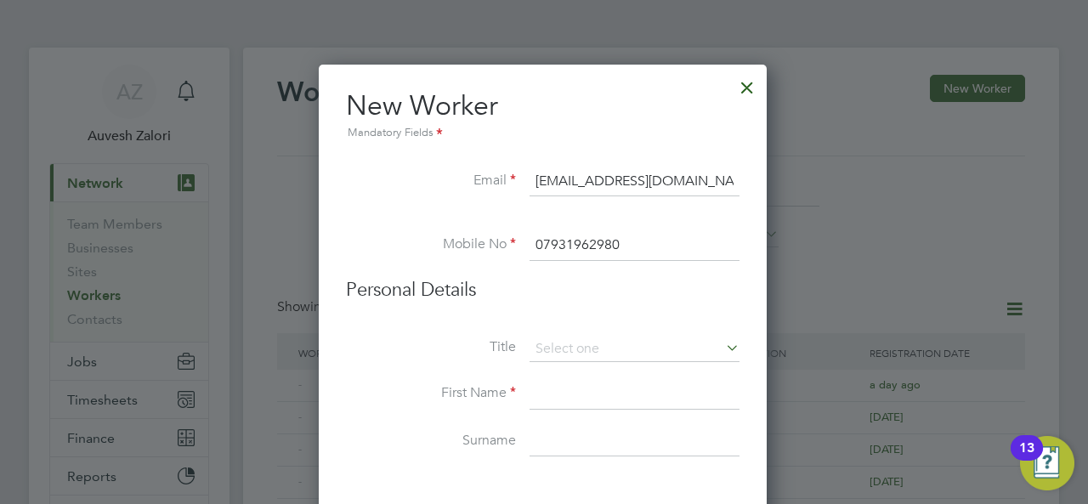
scroll to position [85, 0]
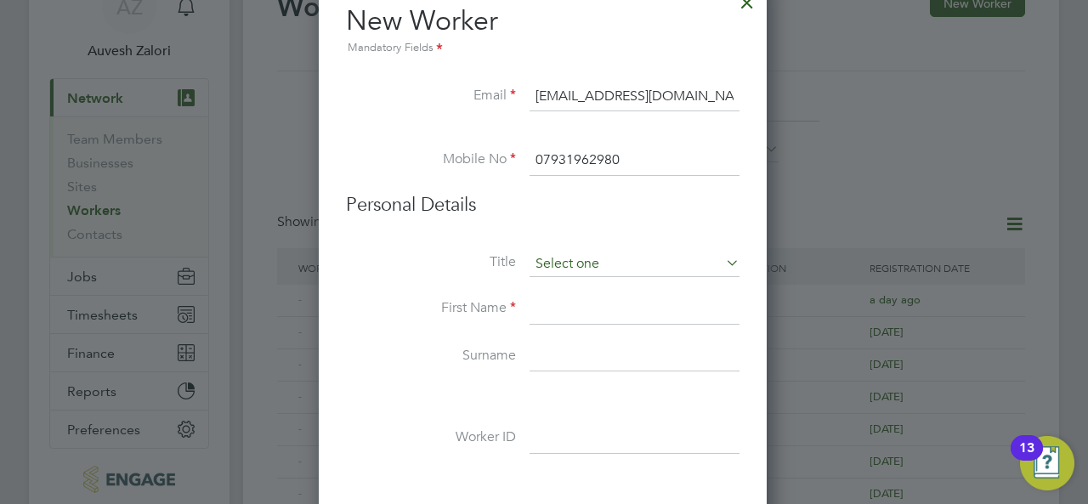
click at [550, 264] on input at bounding box center [634, 263] width 210 height 25
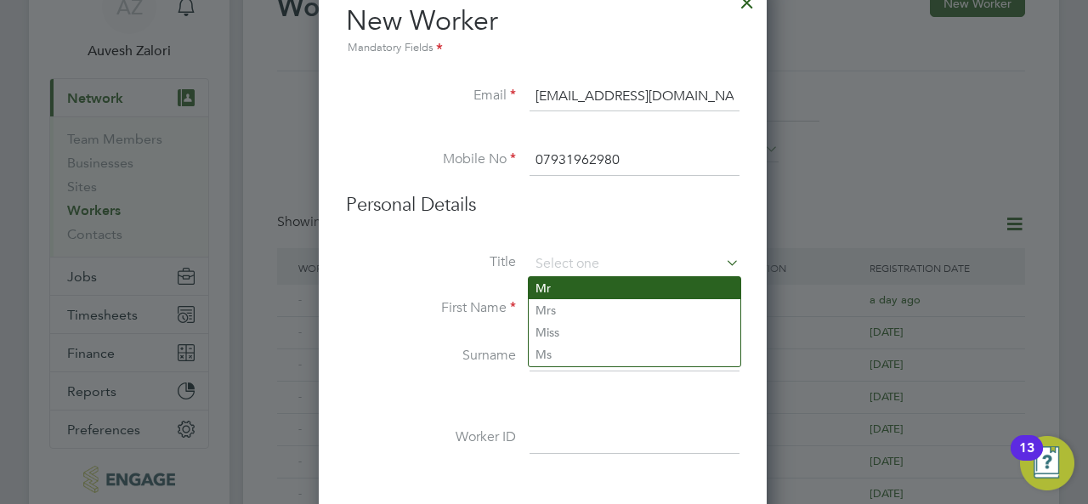
click at [554, 284] on li "Mr" at bounding box center [634, 288] width 212 height 22
type input "Mr"
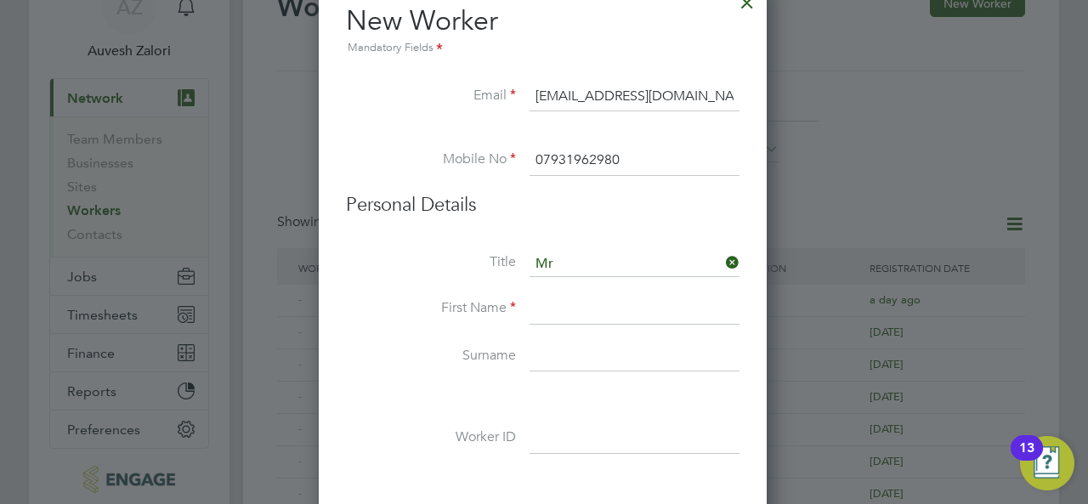
scroll to position [255, 0]
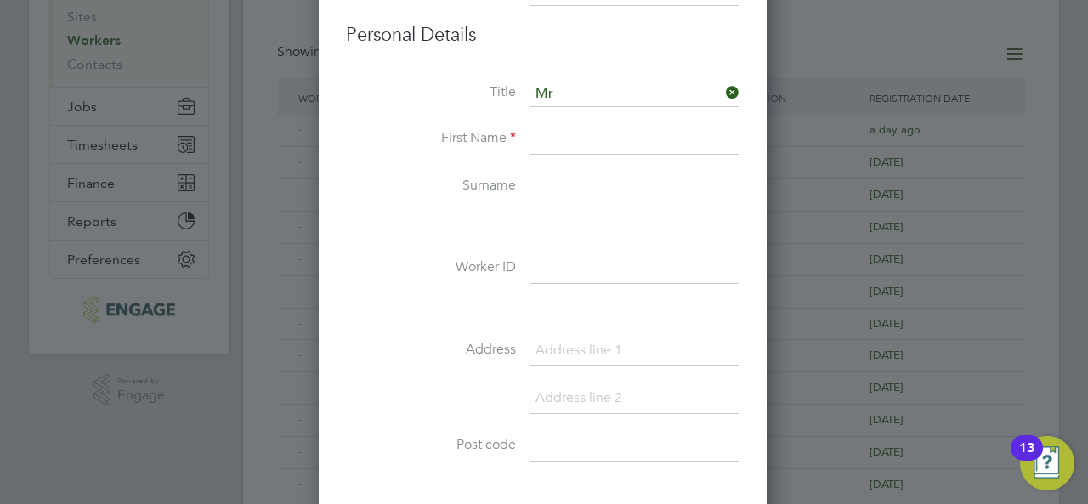
click at [553, 145] on input at bounding box center [634, 139] width 210 height 31
paste input "[PERSON_NAME]"
click at [585, 141] on input "[PERSON_NAME]" at bounding box center [634, 139] width 210 height 31
type input "Kelvin"
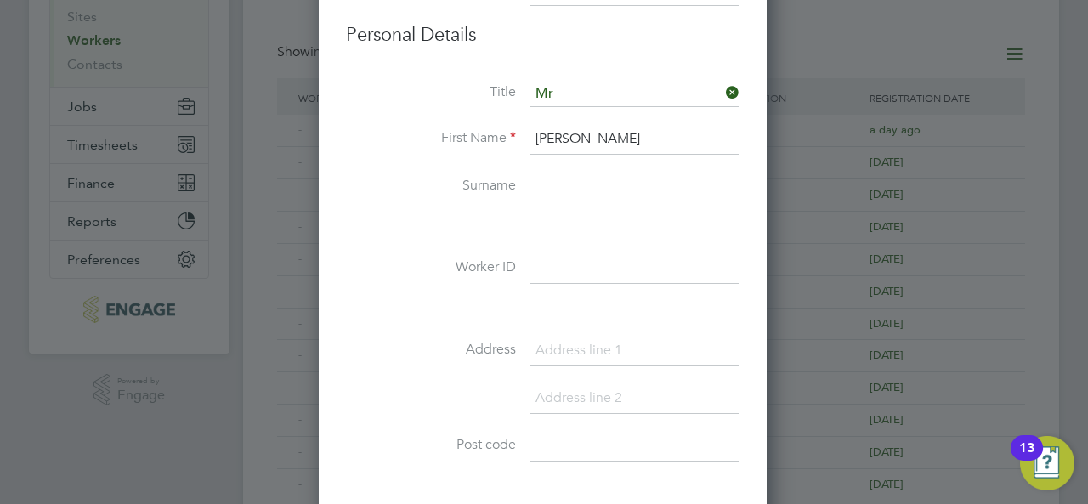
click at [582, 190] on input at bounding box center [634, 187] width 210 height 31
paste input "Alderton"
type input "Alderton"
click at [398, 177] on label "Surname" at bounding box center [431, 186] width 170 height 18
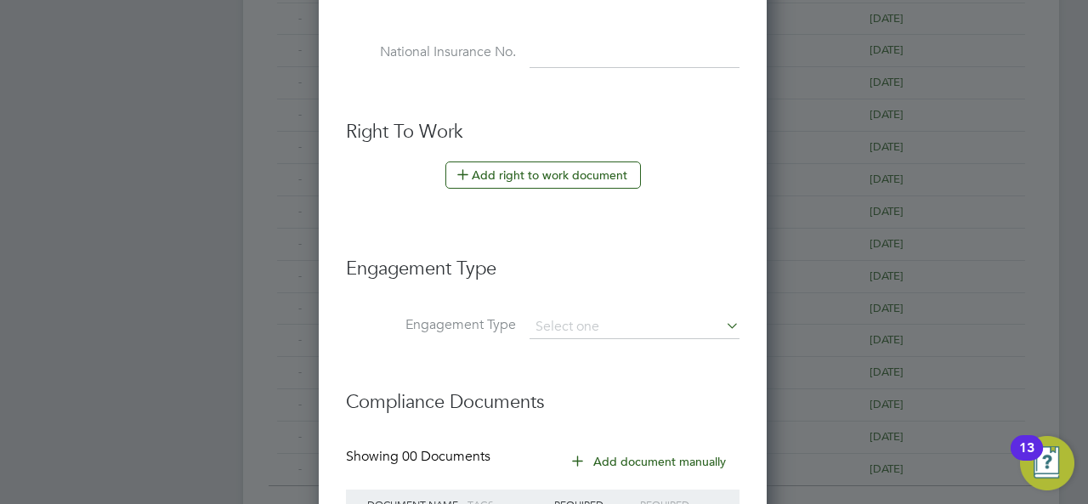
scroll to position [1006, 0]
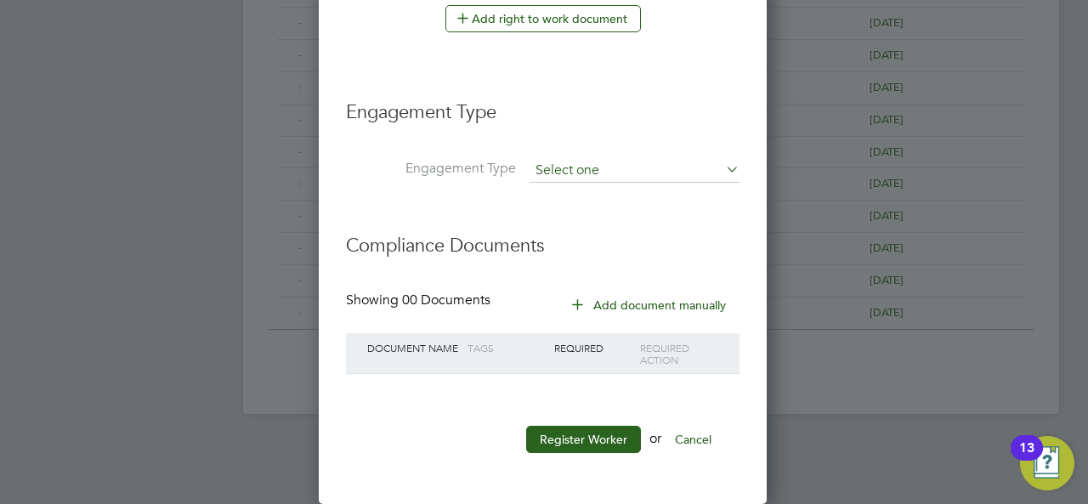
click at [554, 169] on input at bounding box center [634, 171] width 210 height 24
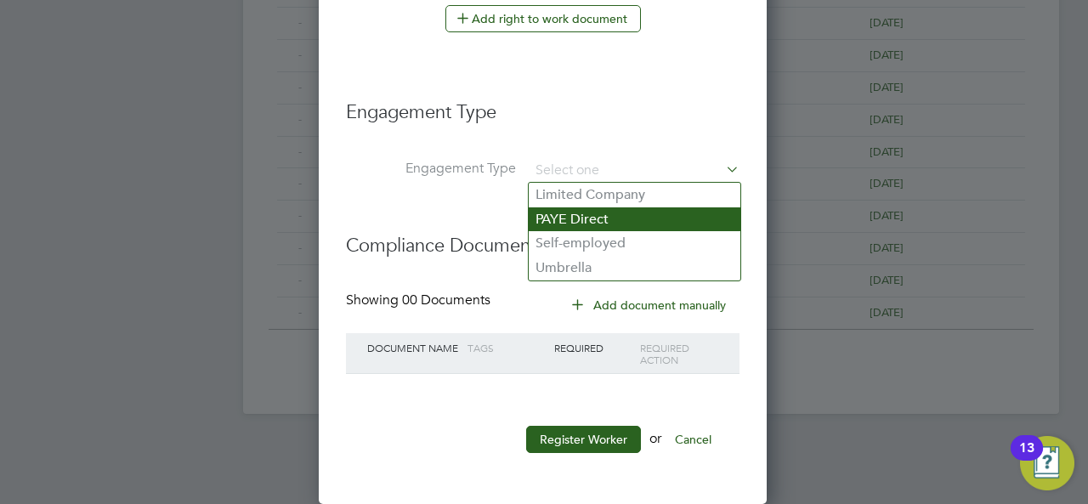
click at [564, 218] on li "PAYE Direct" at bounding box center [634, 219] width 212 height 25
type input "PAYE Direct"
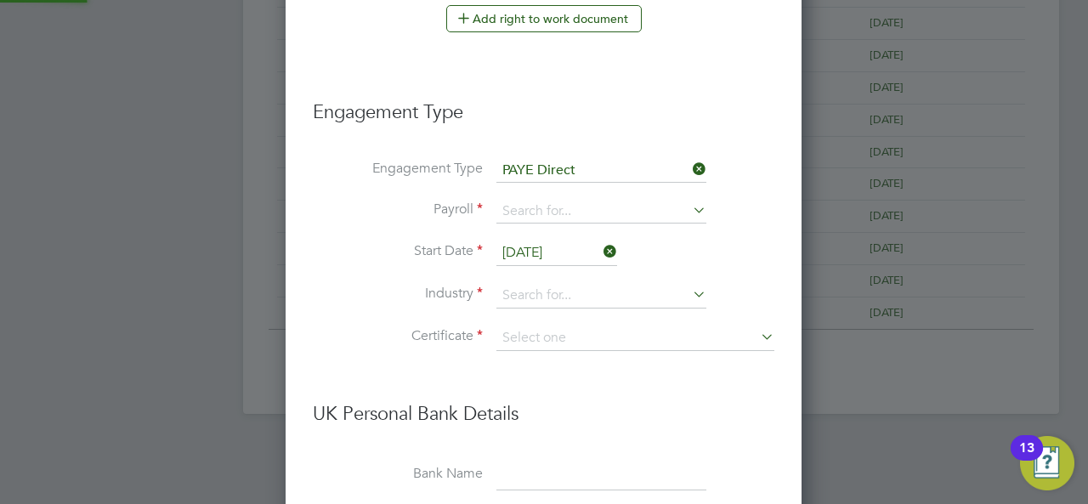
scroll to position [1944, 517]
click at [528, 196] on li "Engagement Type PAYE Direct" at bounding box center [543, 179] width 461 height 41
click at [529, 206] on input at bounding box center [601, 212] width 210 height 24
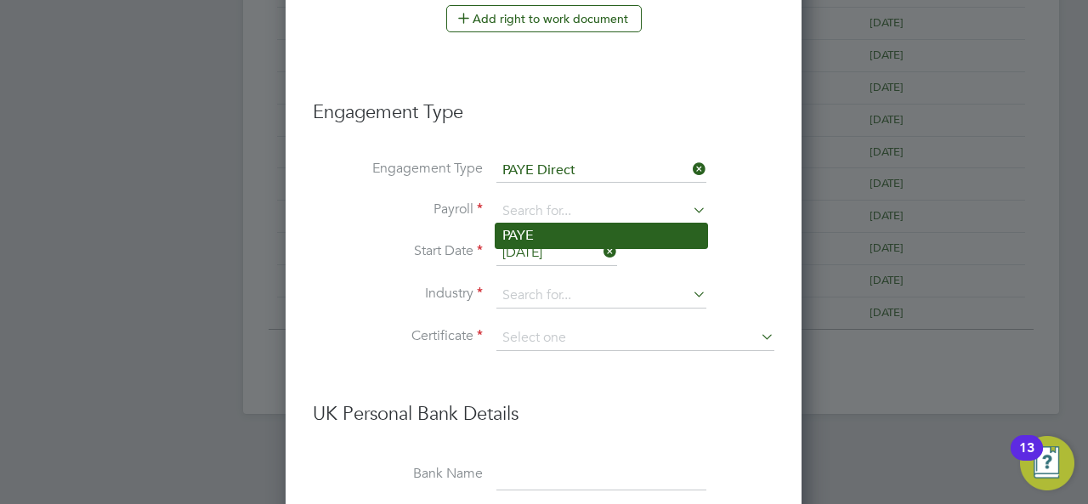
click at [551, 232] on li "PAYE" at bounding box center [601, 235] width 212 height 25
type input "PAYE"
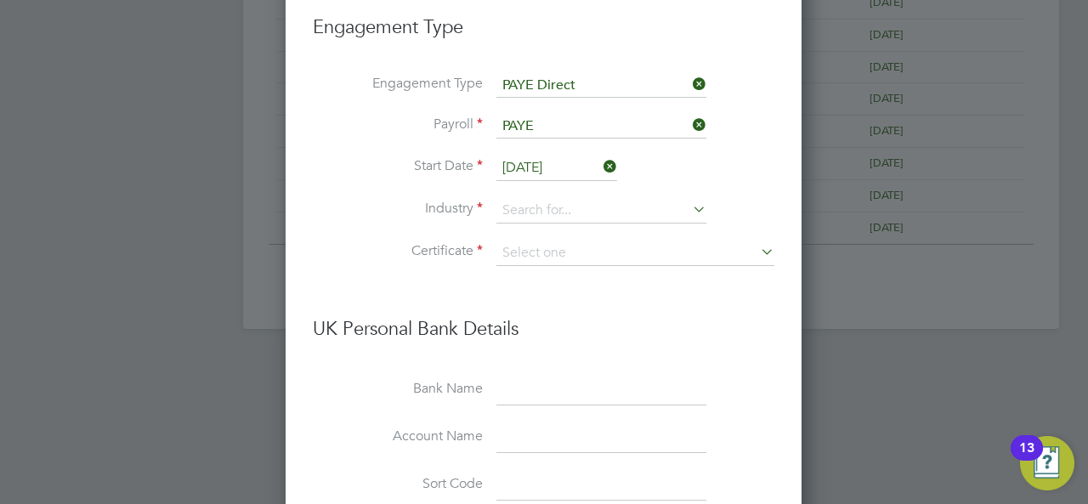
scroll to position [1176, 0]
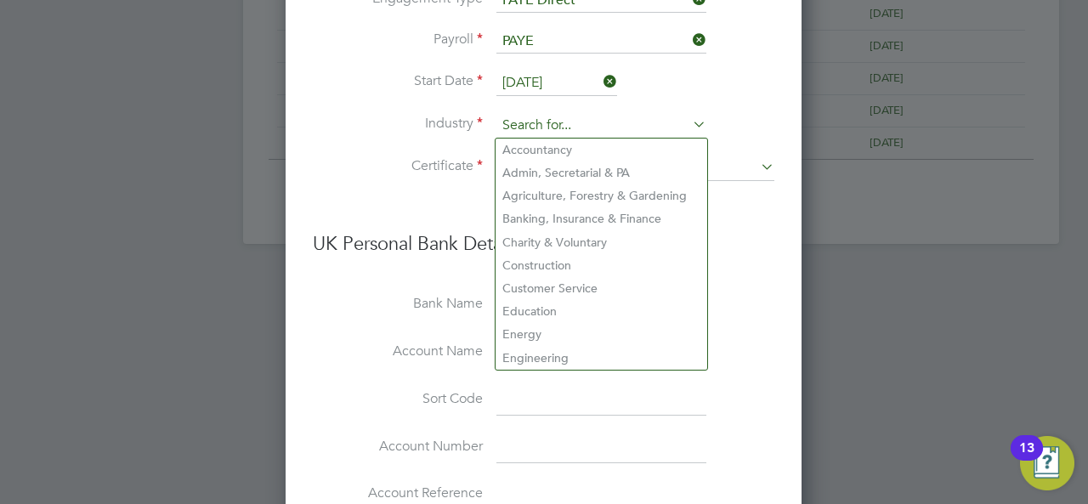
click at [542, 130] on input at bounding box center [601, 125] width 210 height 25
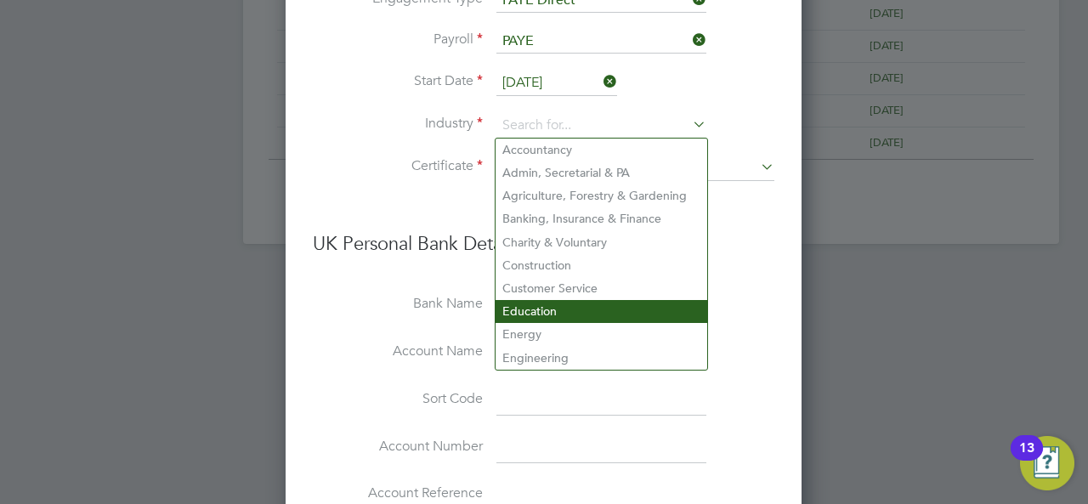
click at [537, 302] on li "Education" at bounding box center [601, 311] width 212 height 23
type input "Education"
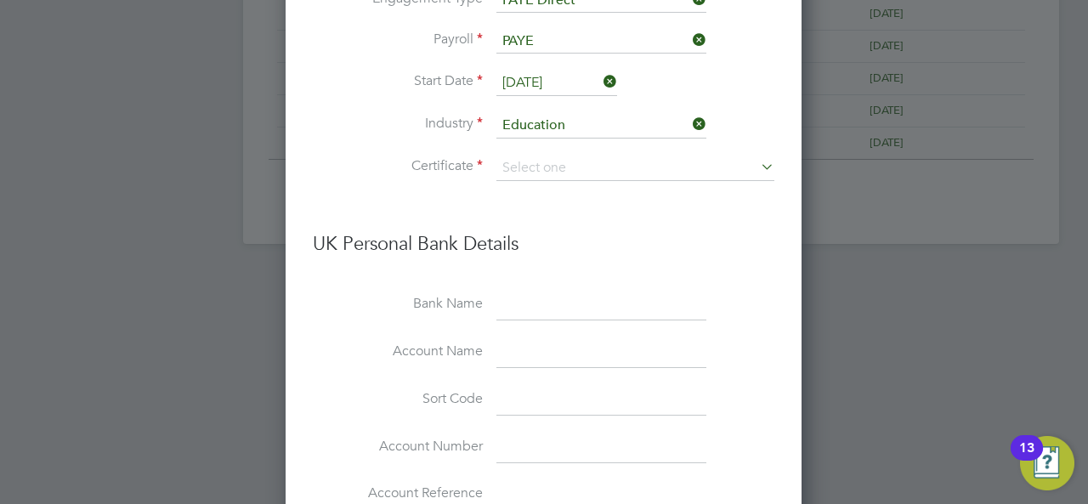
click at [415, 184] on li "Certificate" at bounding box center [543, 176] width 461 height 42
click at [510, 167] on input at bounding box center [635, 167] width 278 height 25
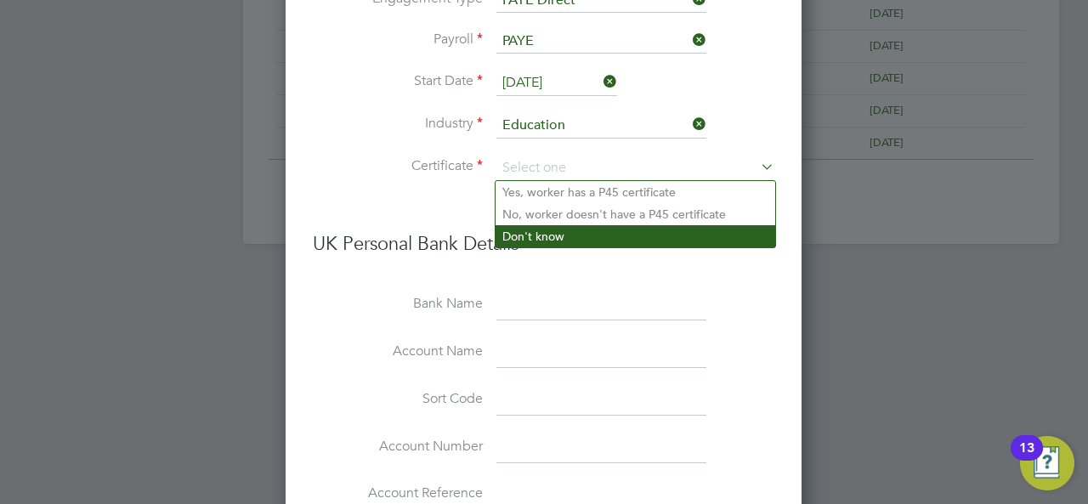
click at [515, 241] on li "Don't know" at bounding box center [635, 236] width 280 height 22
type input "Don't know"
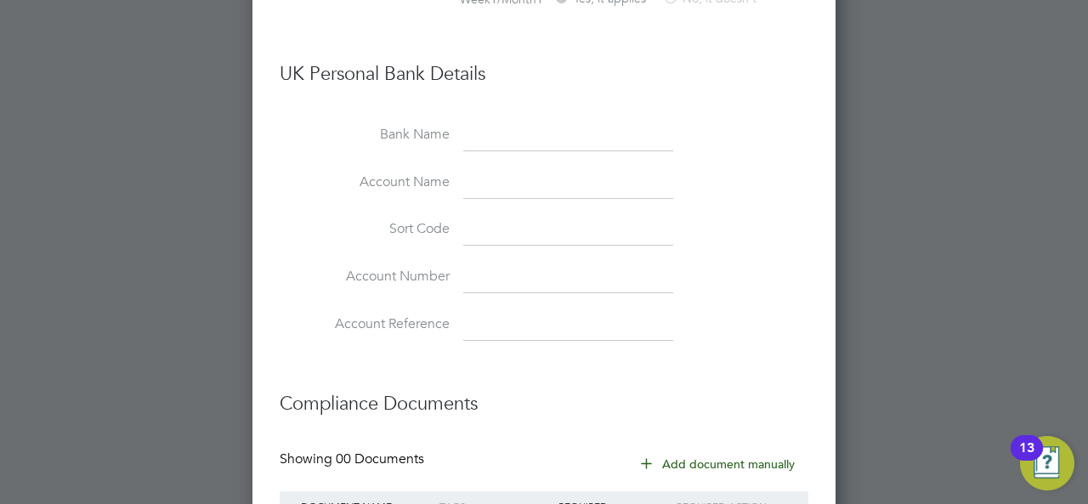
scroll to position [1588, 0]
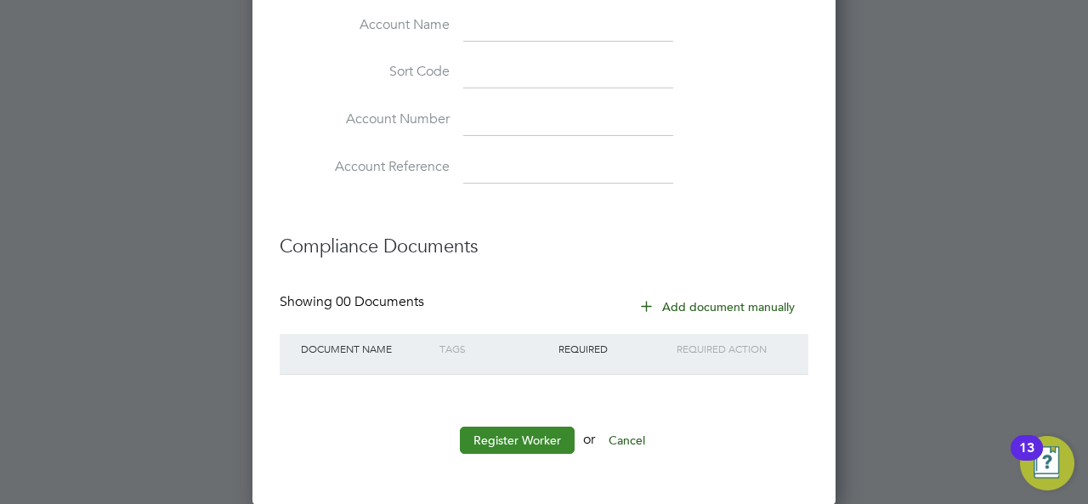
click at [493, 436] on button "Register Worker" at bounding box center [517, 440] width 115 height 27
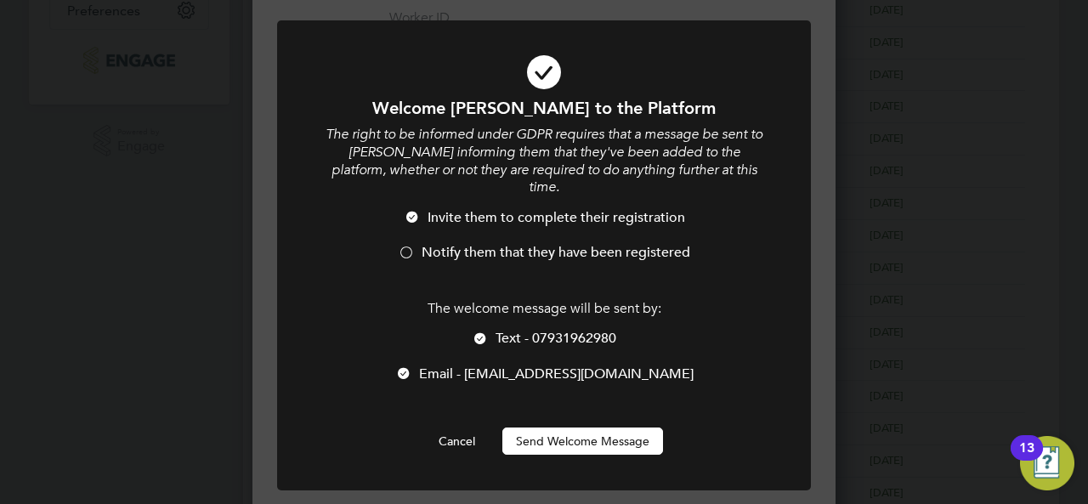
scroll to position [0, 0]
click at [411, 246] on div at bounding box center [406, 254] width 17 height 17
click at [479, 331] on div at bounding box center [480, 339] width 17 height 17
click at [540, 427] on button "Send Welcome Message" at bounding box center [582, 440] width 161 height 27
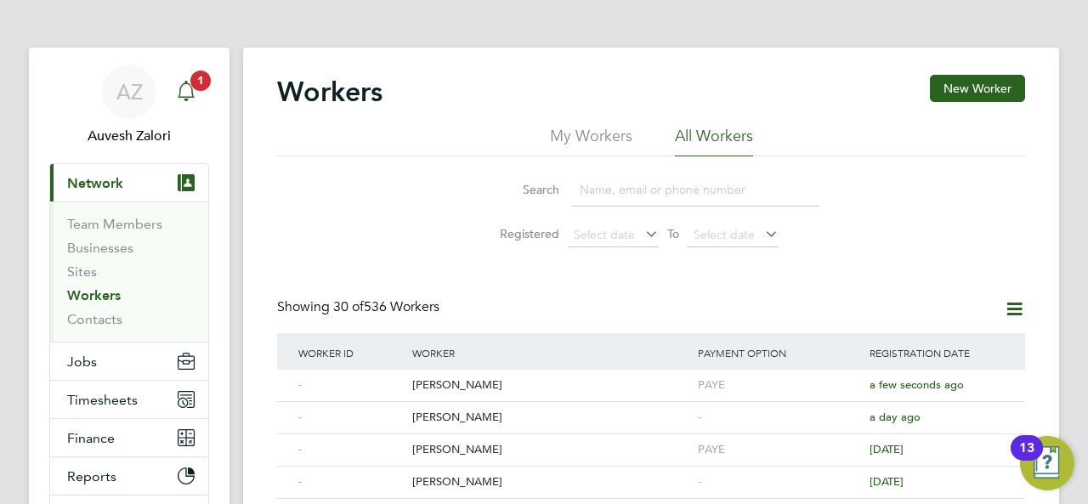
click at [186, 93] on icon "Main navigation" at bounding box center [186, 91] width 20 height 20
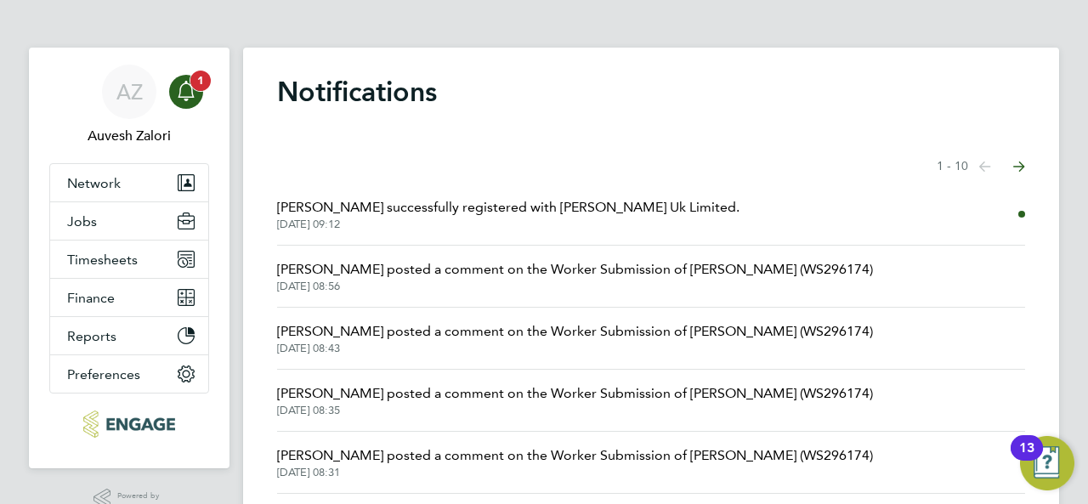
click at [183, 97] on icon "Main navigation" at bounding box center [186, 89] width 16 height 17
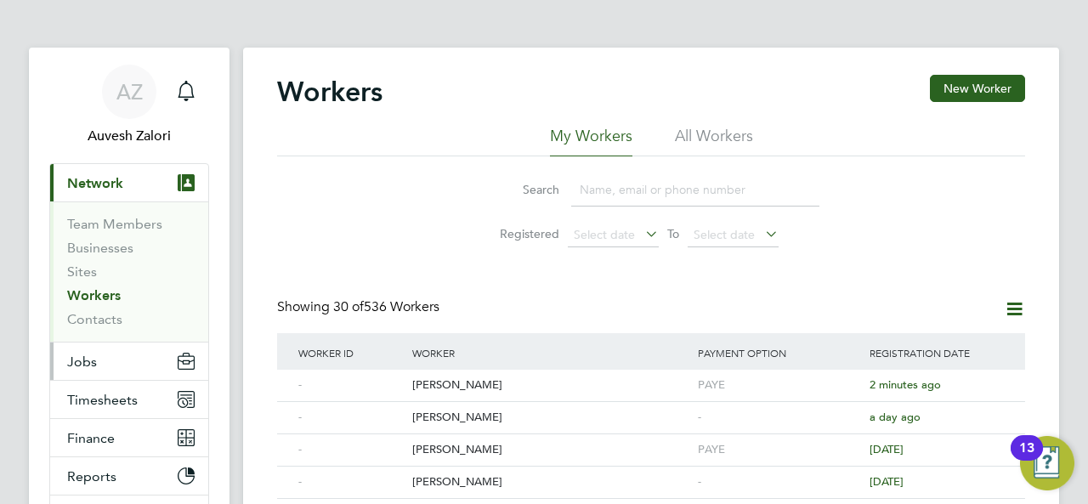
click at [98, 365] on button "Jobs" at bounding box center [129, 360] width 158 height 37
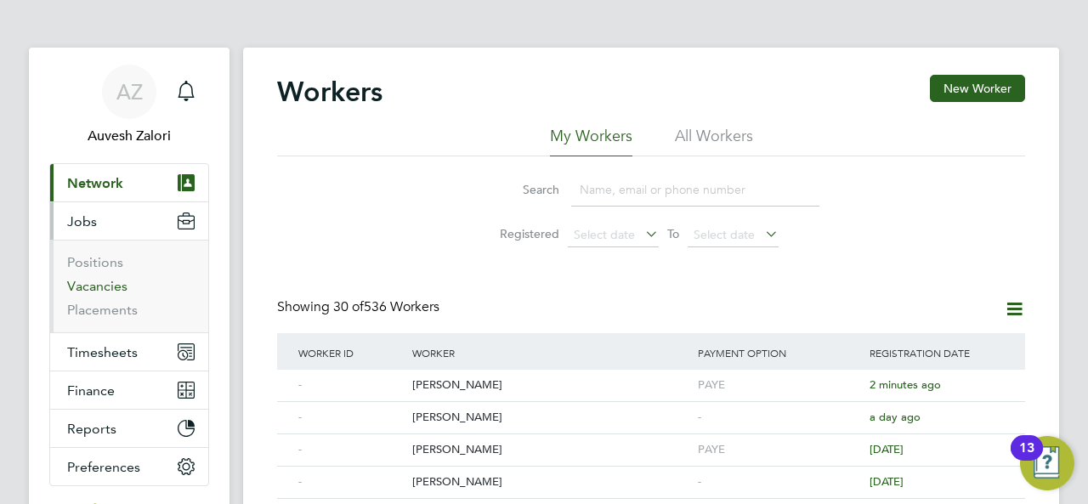
click at [99, 283] on link "Vacancies" at bounding box center [97, 286] width 60 height 16
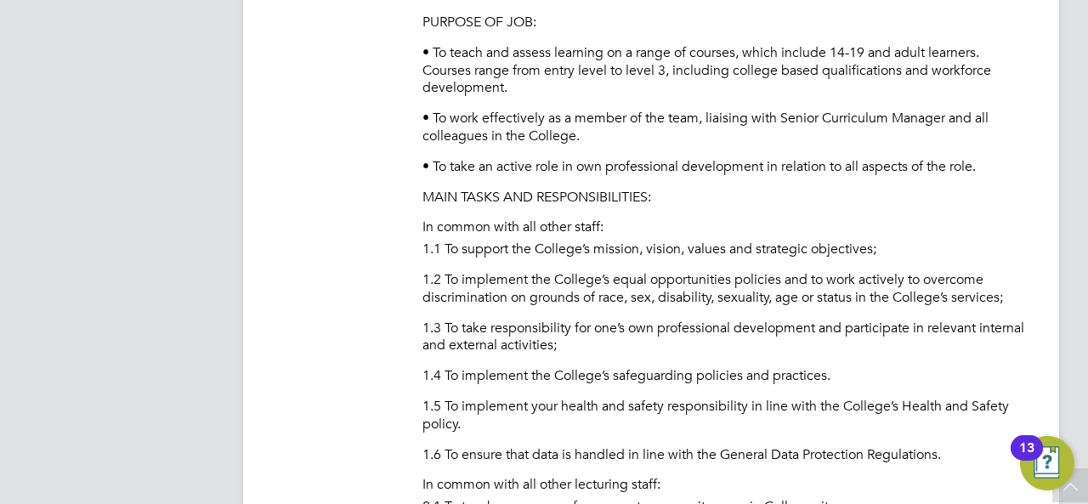
scroll to position [510, 0]
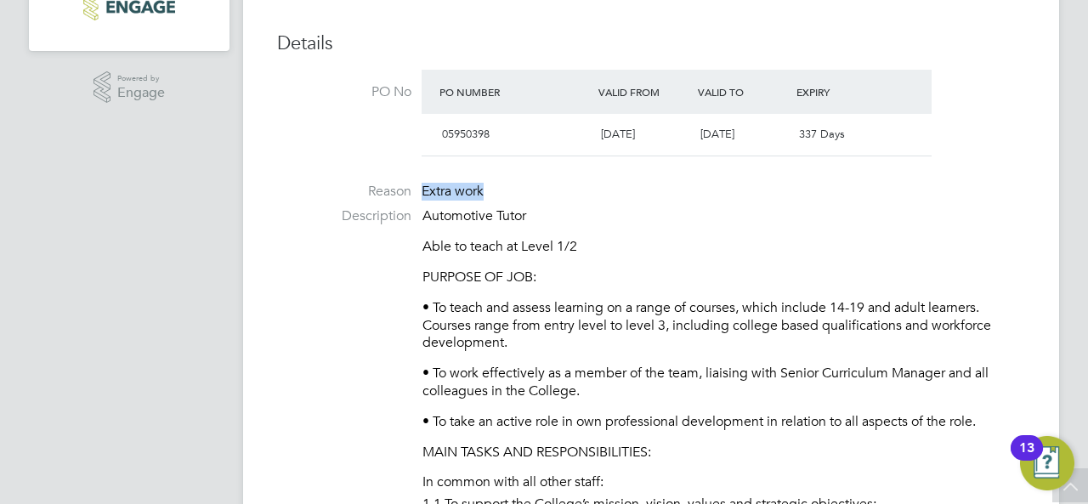
drag, startPoint x: 425, startPoint y: 191, endPoint x: 496, endPoint y: 191, distance: 71.4
click at [496, 191] on li "Reason Extra work" at bounding box center [651, 195] width 748 height 25
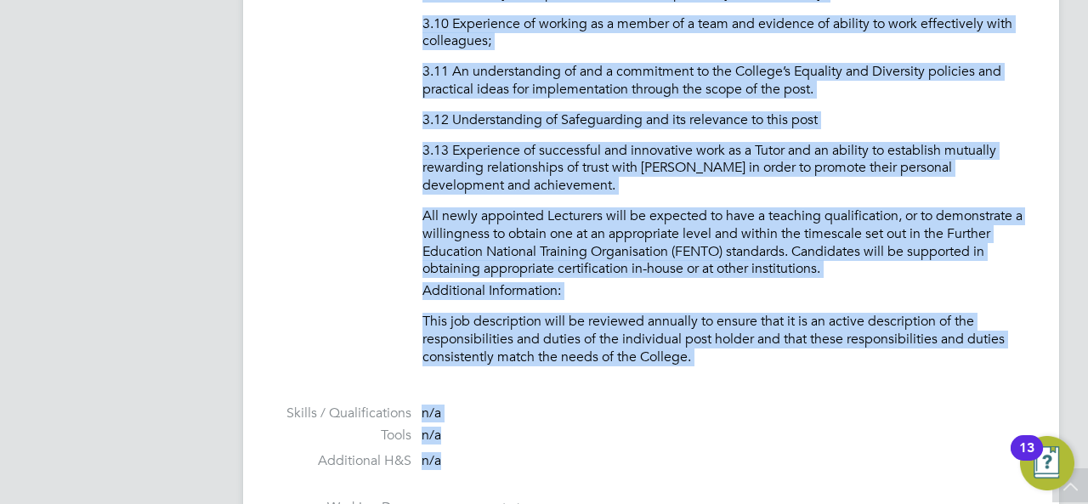
scroll to position [2414, 0]
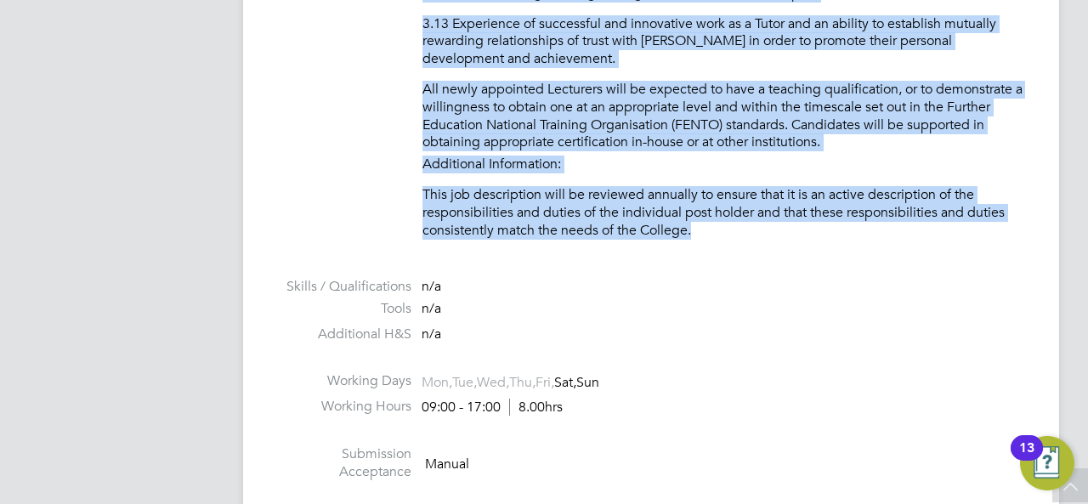
drag, startPoint x: 426, startPoint y: 212, endPoint x: 704, endPoint y: 221, distance: 278.8
copy div "Loremipsum Dolor Sita co adipi el Seddo 0/0 EIUSMOD TE INC: • Ut labor etd magn…"
click at [575, 105] on li "All newly appointed Lecturers will be expected to have a teaching qualification…" at bounding box center [723, 118] width 602 height 75
click at [668, 97] on li "All newly appointed Lecturers will be expected to have a teaching qualification…" at bounding box center [723, 118] width 602 height 75
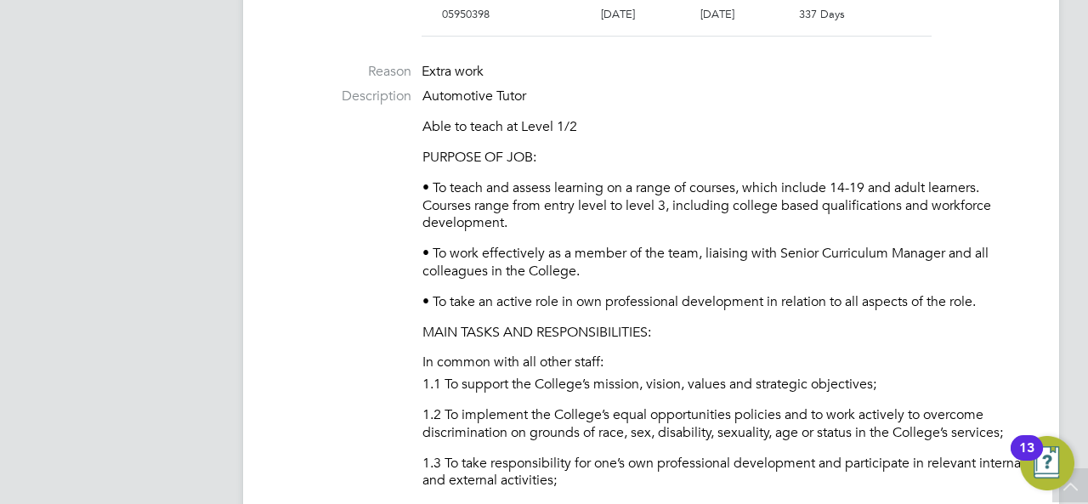
scroll to position [545, 0]
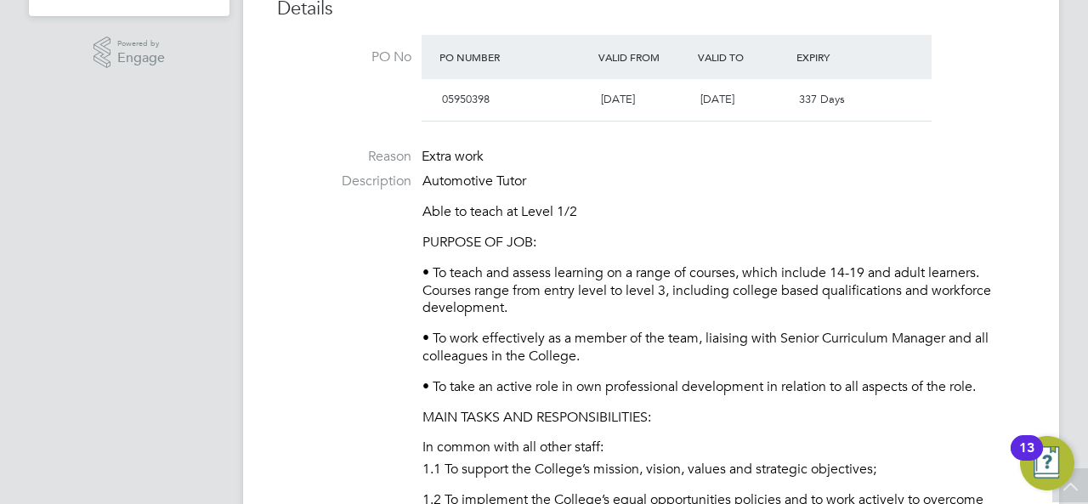
click at [438, 212] on p "Able to teach at Level 1/2" at bounding box center [723, 212] width 602 height 18
drag, startPoint x: 438, startPoint y: 212, endPoint x: 577, endPoint y: 206, distance: 139.5
click at [577, 206] on p "Able to teach at Level 1/2" at bounding box center [723, 212] width 602 height 18
copy div "Able to teach at Level 1/2"
click at [627, 336] on p "• To work effectively as a member of the team, liaising with Senior Curriculum …" at bounding box center [723, 348] width 602 height 36
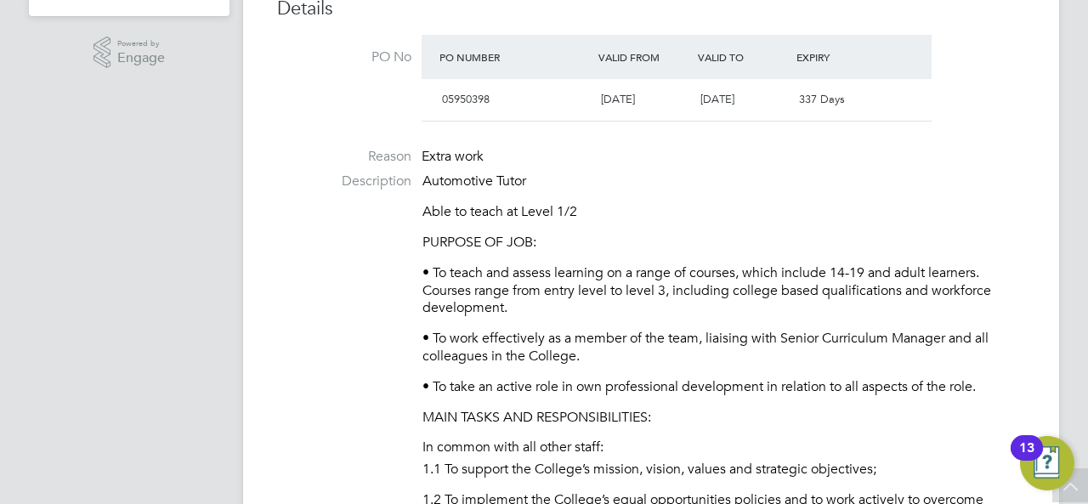
scroll to position [0, 0]
